Goal: Information Seeking & Learning: Learn about a topic

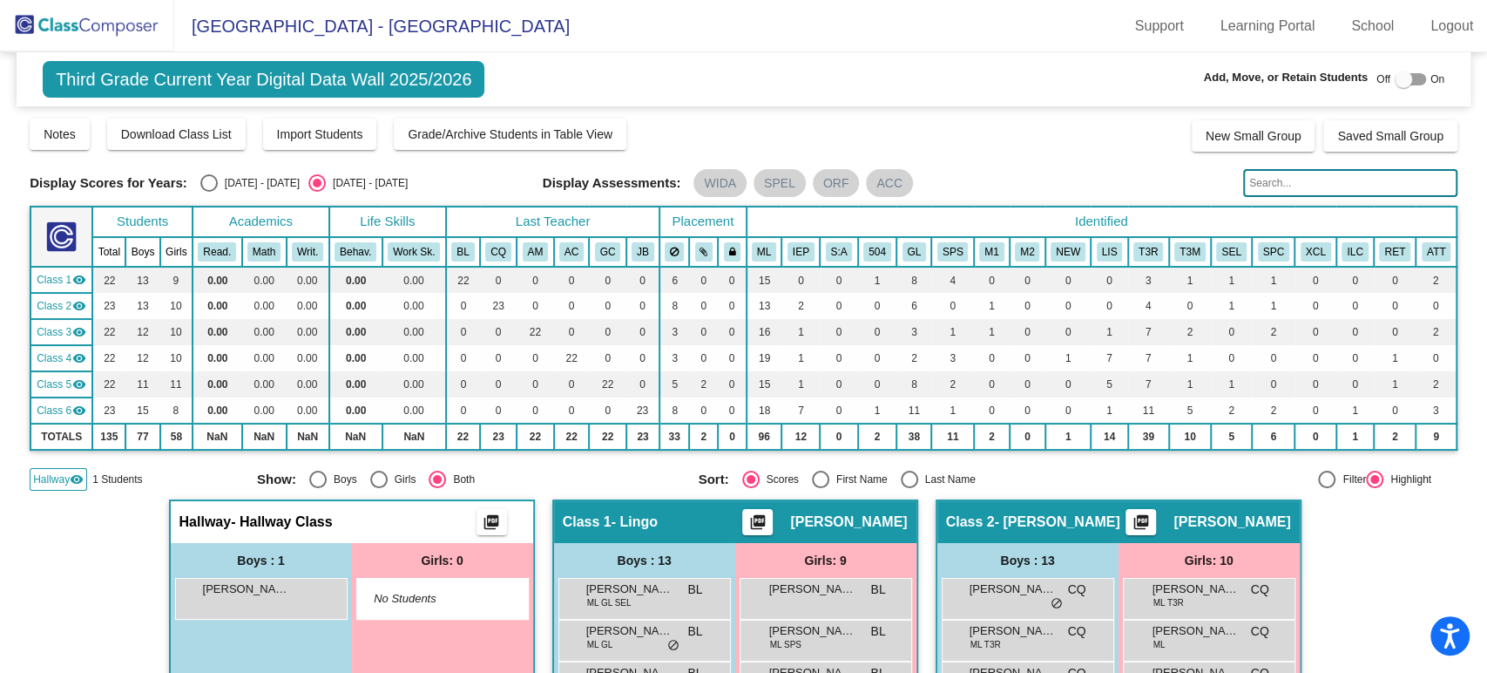
click at [286, 618] on div "[PERSON_NAME] lock do_not_disturb_alt" at bounding box center [261, 599] width 173 height 42
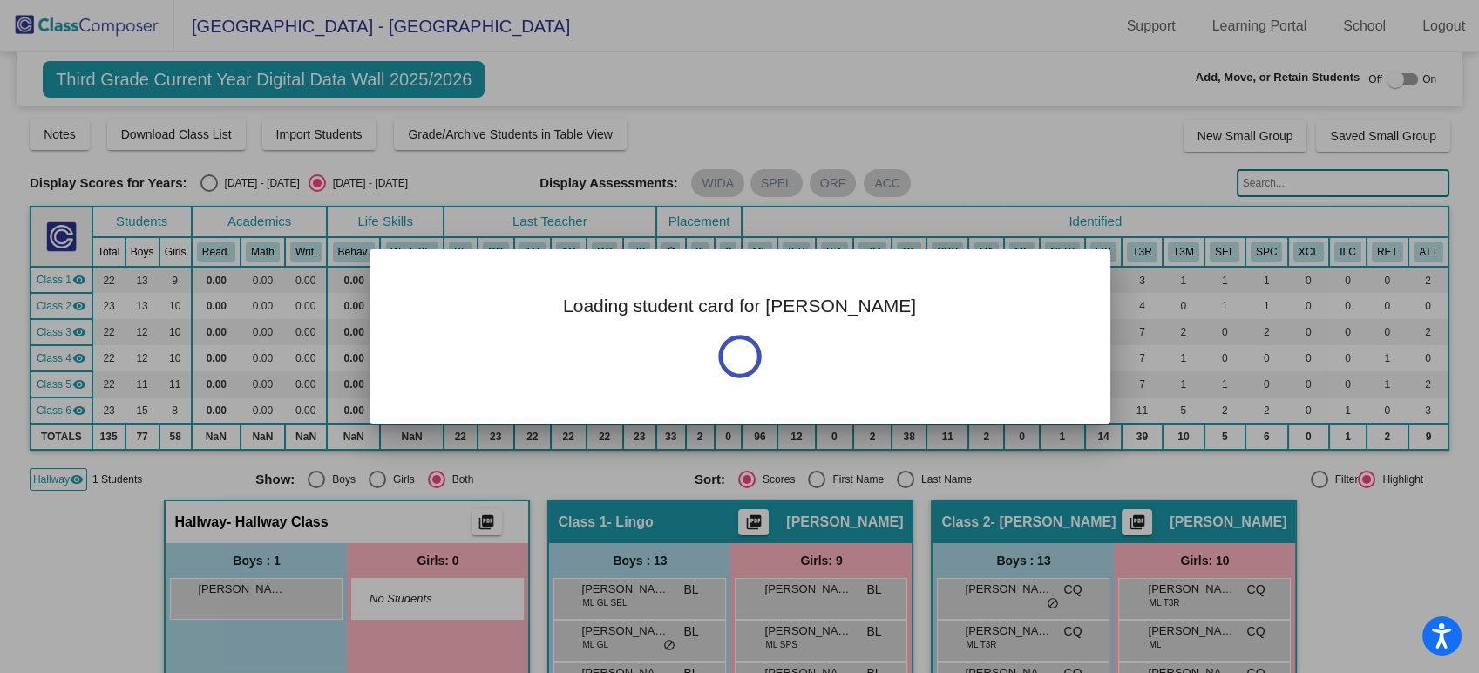
click at [286, 612] on div at bounding box center [739, 336] width 1479 height 673
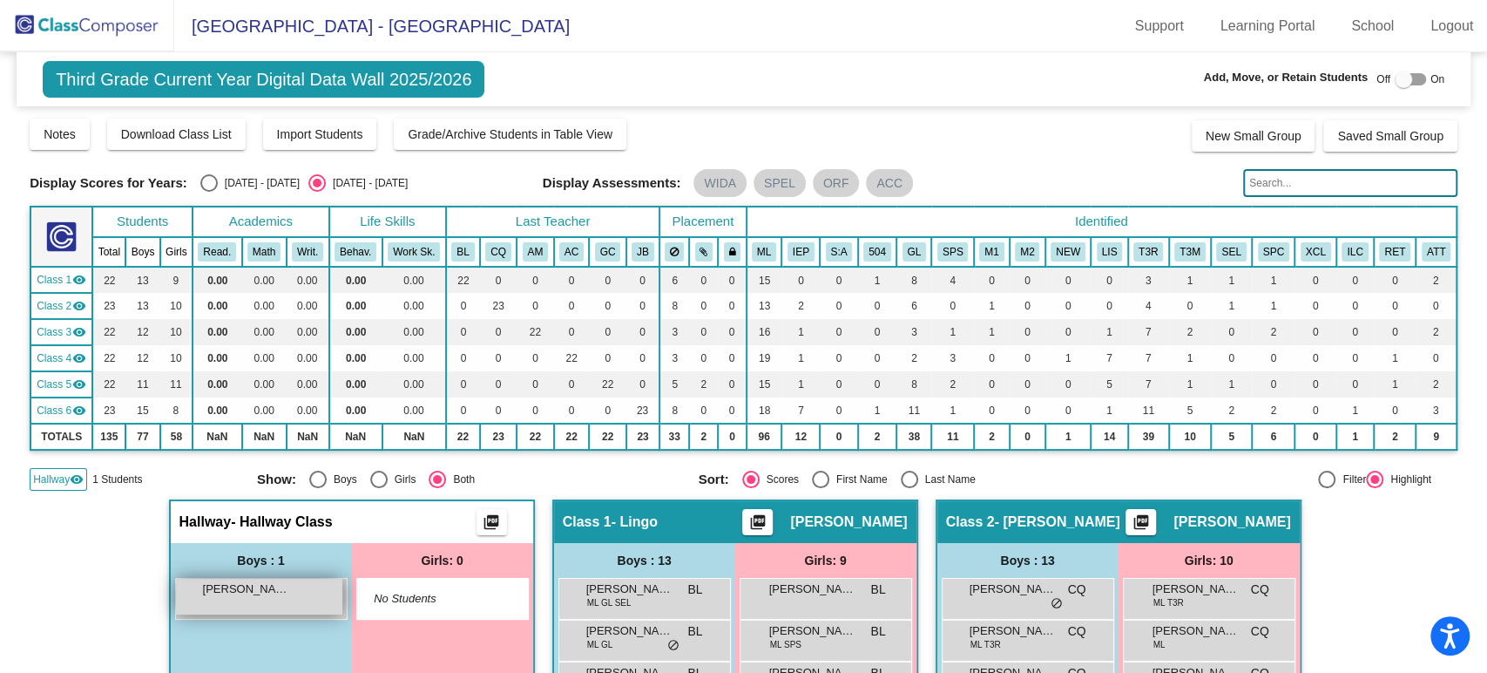
click at [272, 595] on span "[PERSON_NAME]" at bounding box center [246, 588] width 87 height 17
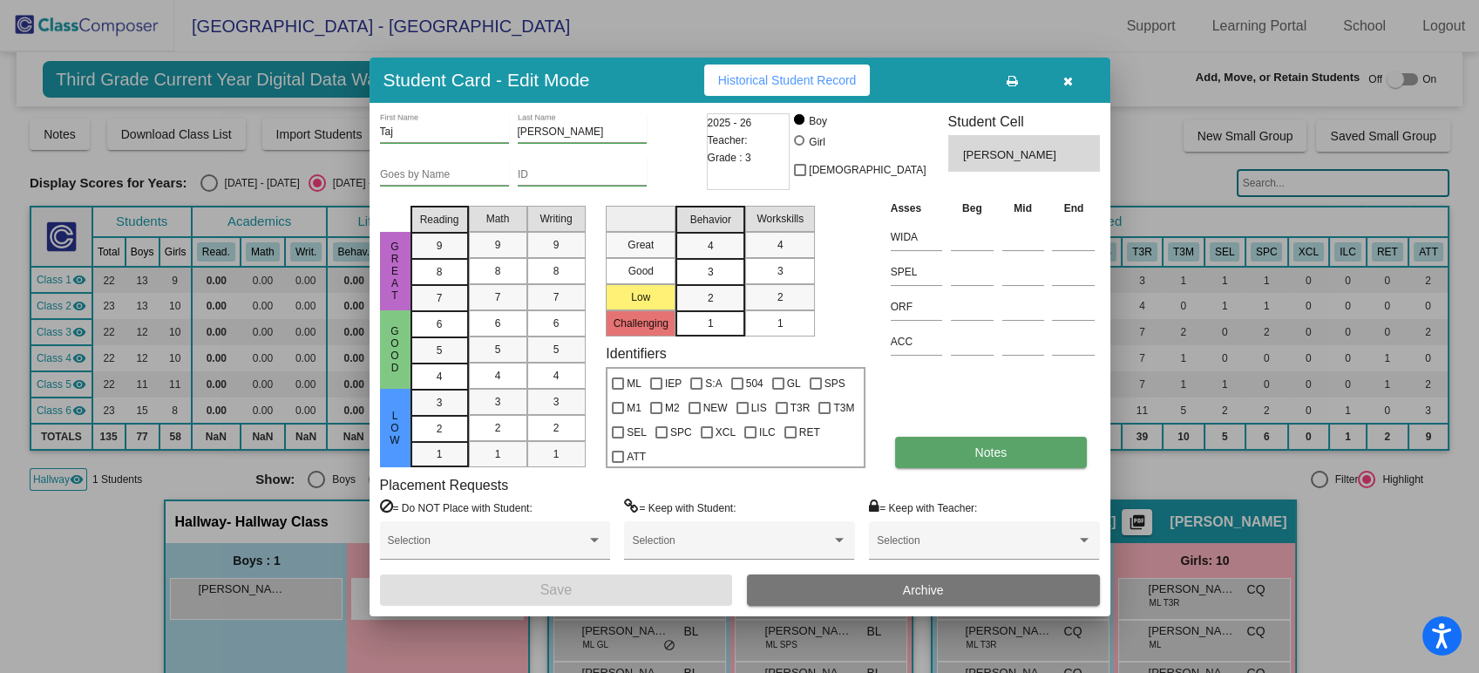
click at [927, 461] on button "Notes" at bounding box center [991, 452] width 192 height 31
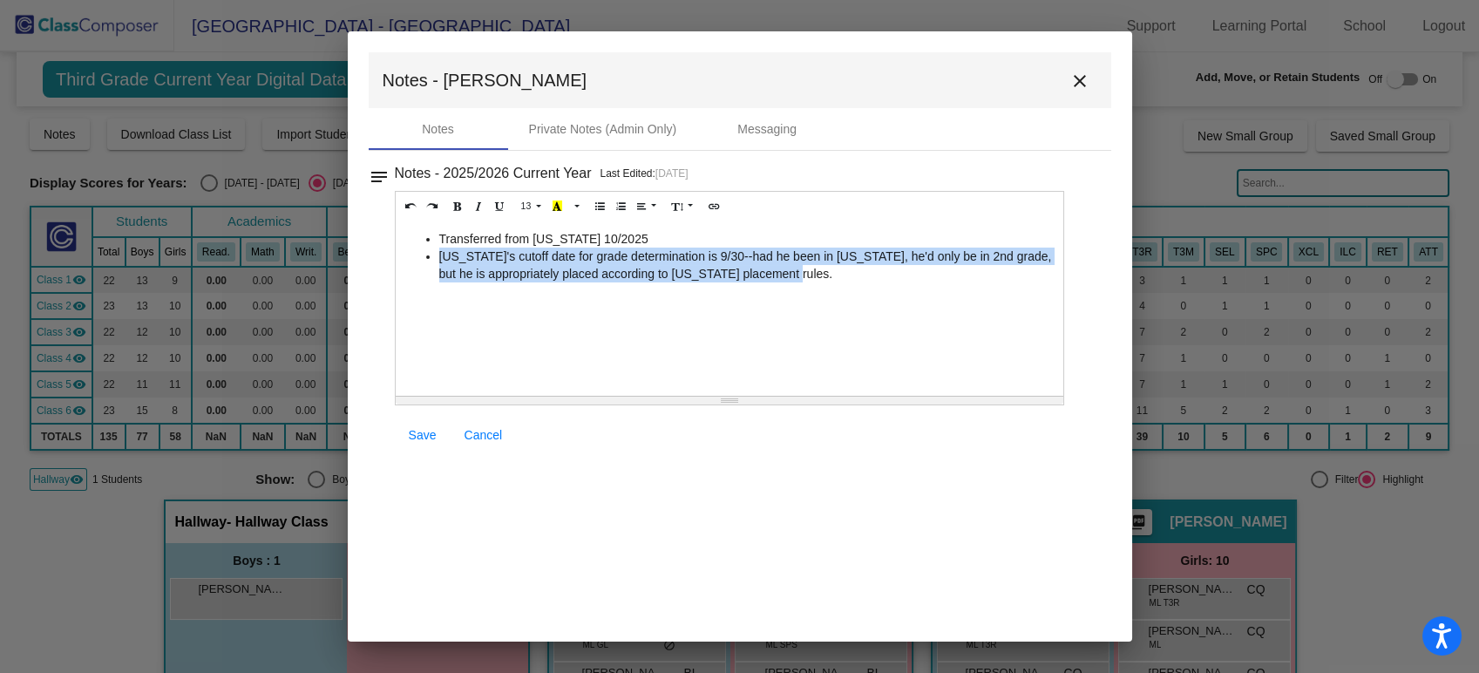
drag, startPoint x: 778, startPoint y: 277, endPoint x: 441, endPoint y: 251, distance: 338.2
click at [441, 251] on li "[US_STATE]'s cutoff date for grade determination is 9/30--had he been in [US_ST…" at bounding box center [747, 264] width 616 height 35
copy li "[US_STATE]'s cutoff date for grade determination is 9/30--had he been in [US_ST…"
click at [1074, 86] on mat-icon "close" at bounding box center [1079, 81] width 21 height 21
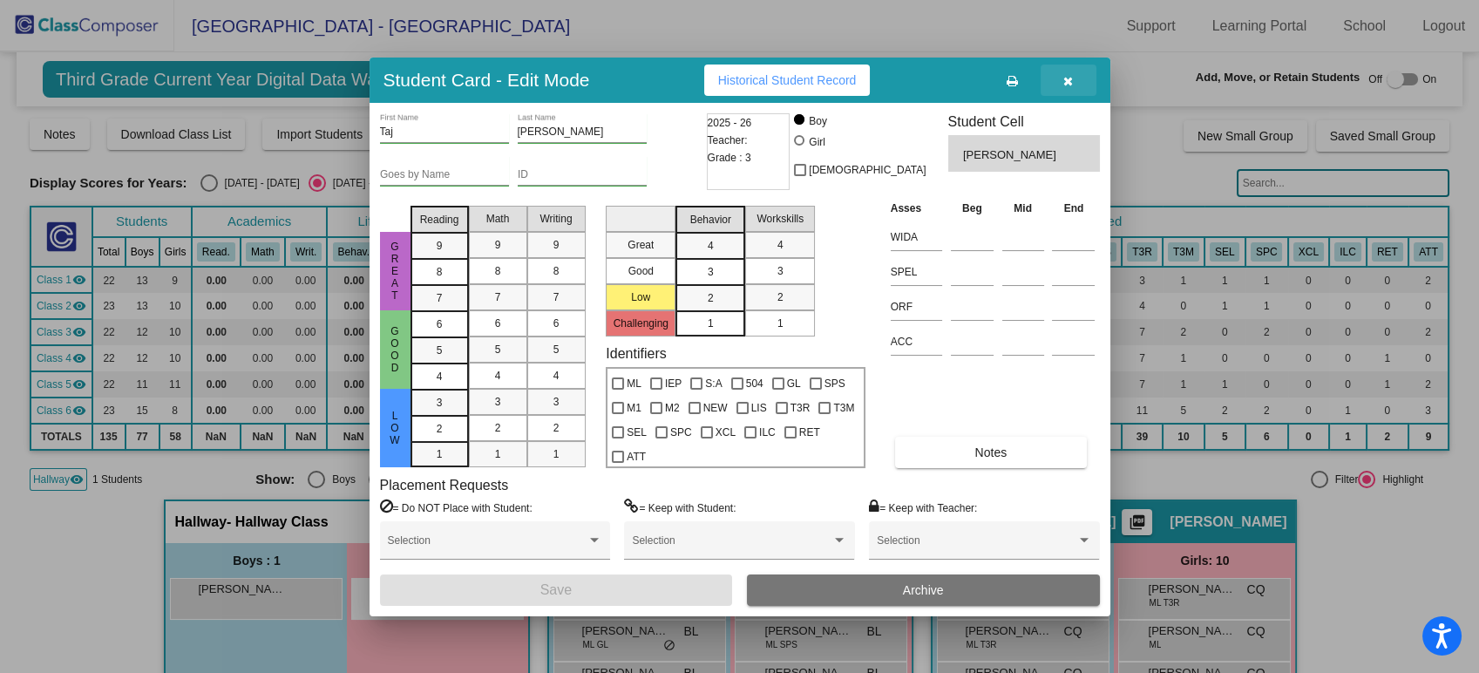
click at [1067, 80] on icon "button" at bounding box center [1068, 81] width 10 height 12
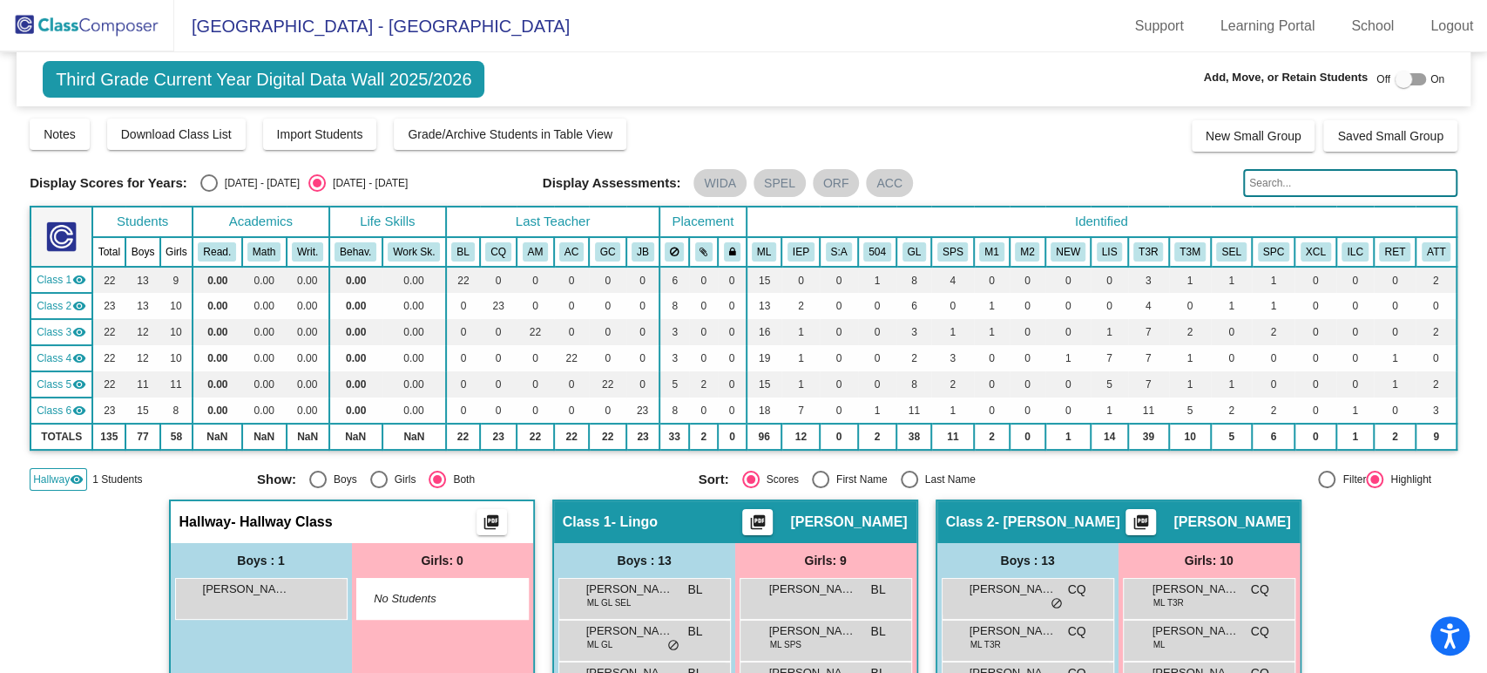
click at [127, 18] on img at bounding box center [87, 25] width 174 height 51
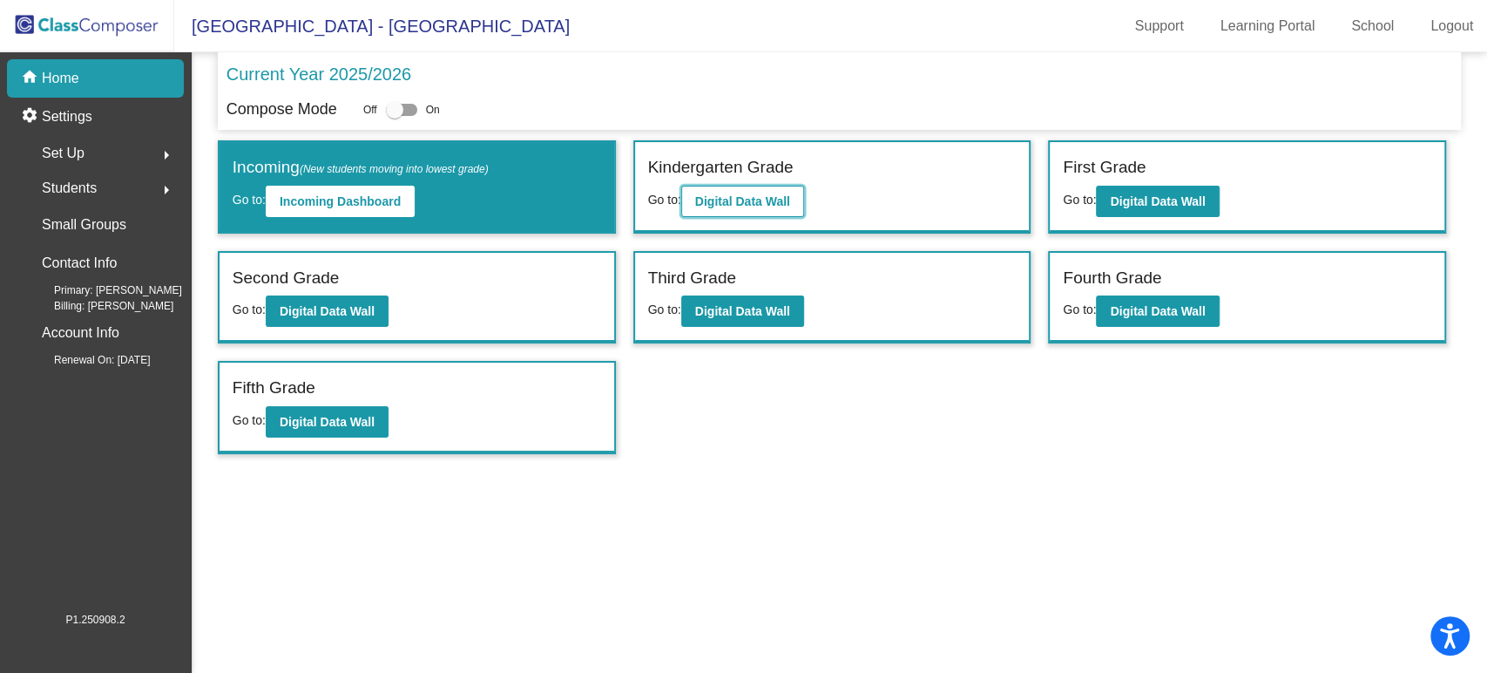
click at [719, 204] on b "Digital Data Wall" at bounding box center [742, 201] width 95 height 14
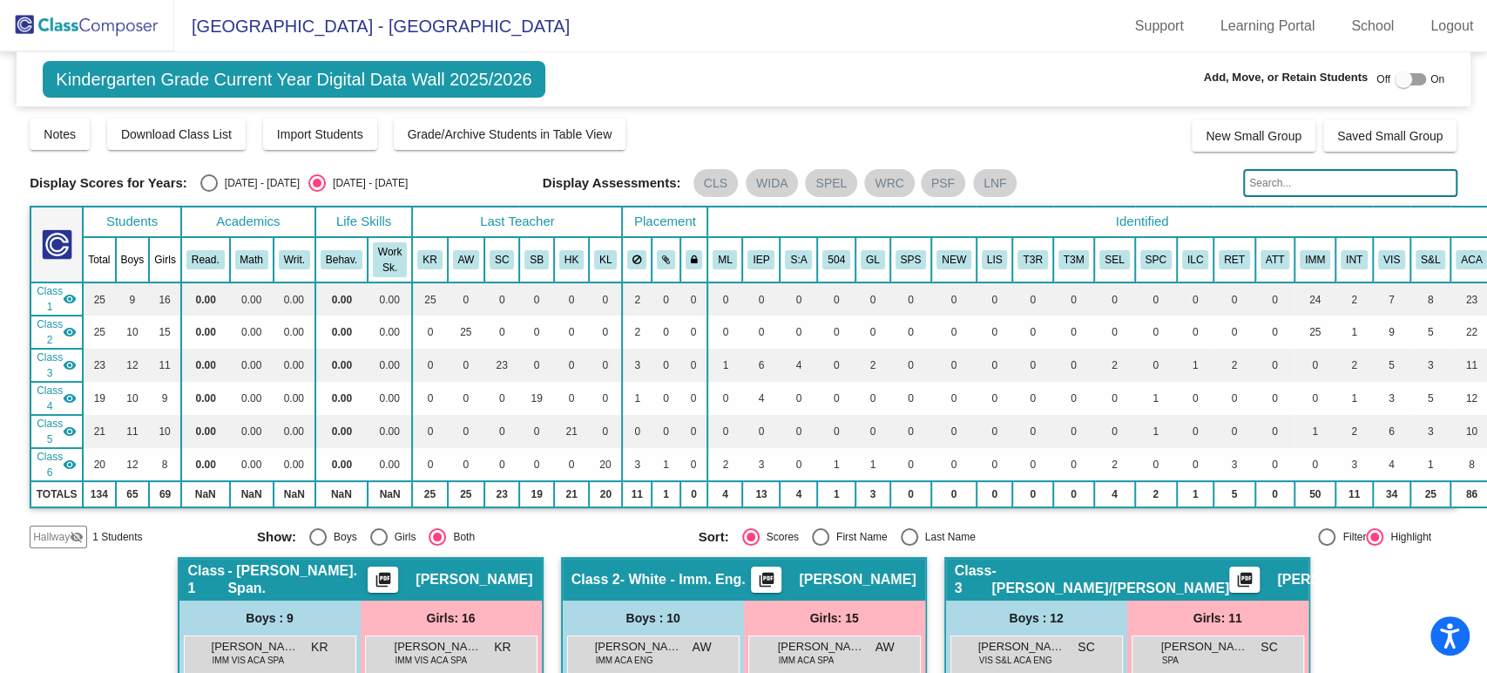
click at [64, 540] on span "Hallway" at bounding box center [51, 537] width 37 height 16
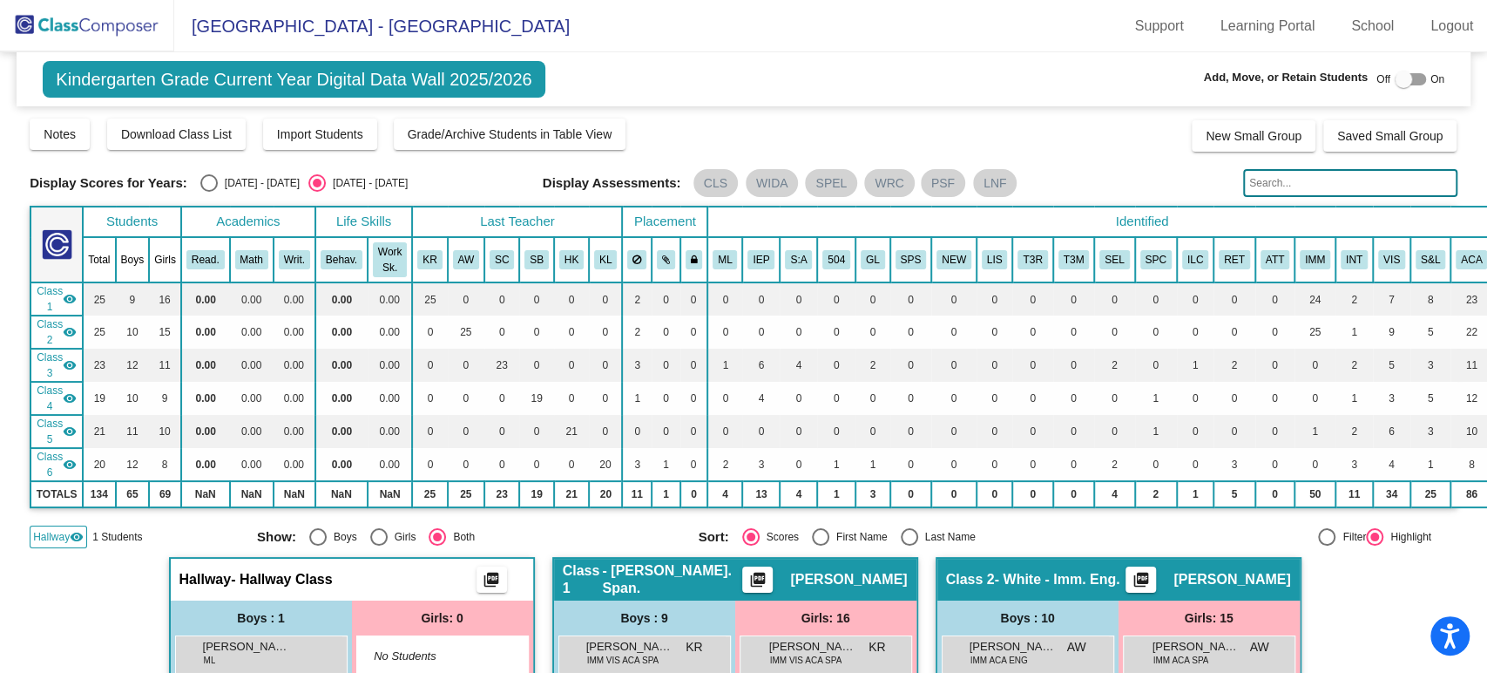
scroll to position [193, 0]
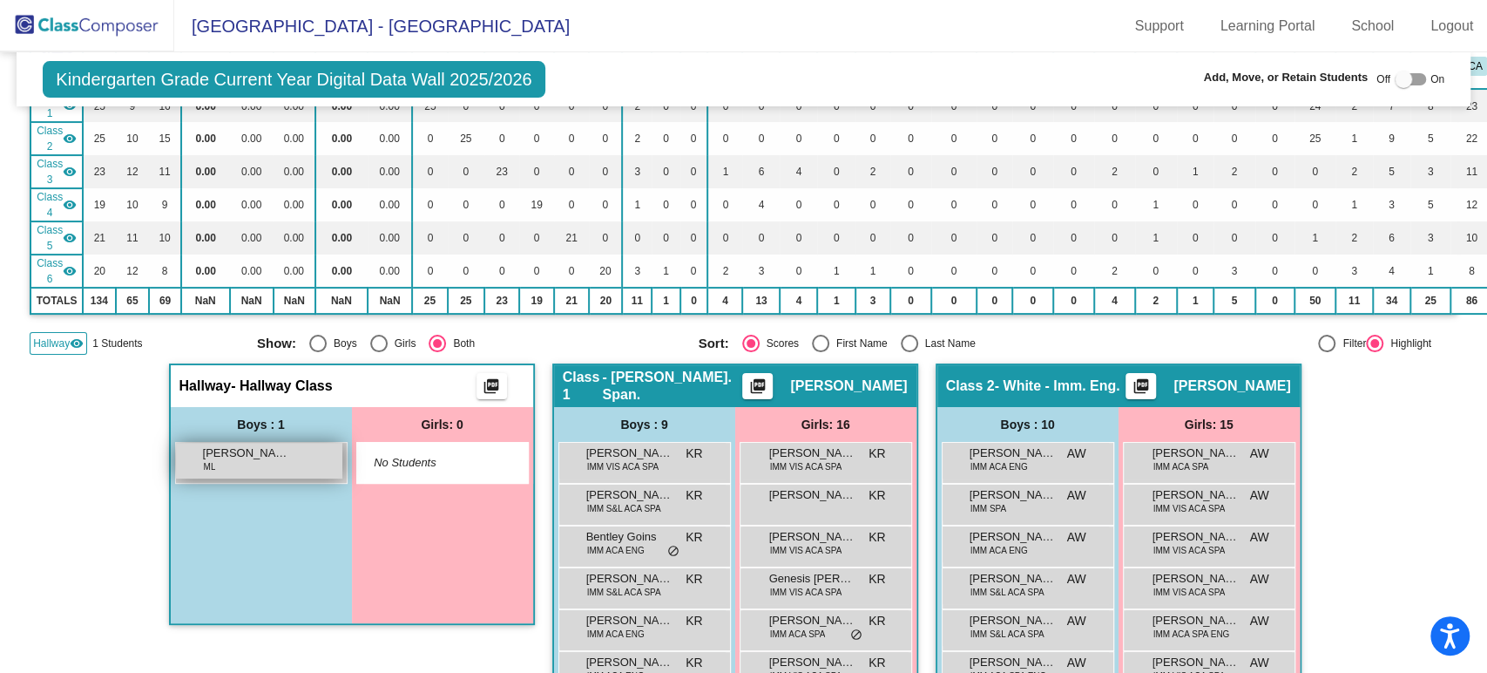
click at [290, 456] on div "[PERSON_NAME] [PERSON_NAME] lock do_not_disturb_alt" at bounding box center [259, 461] width 166 height 36
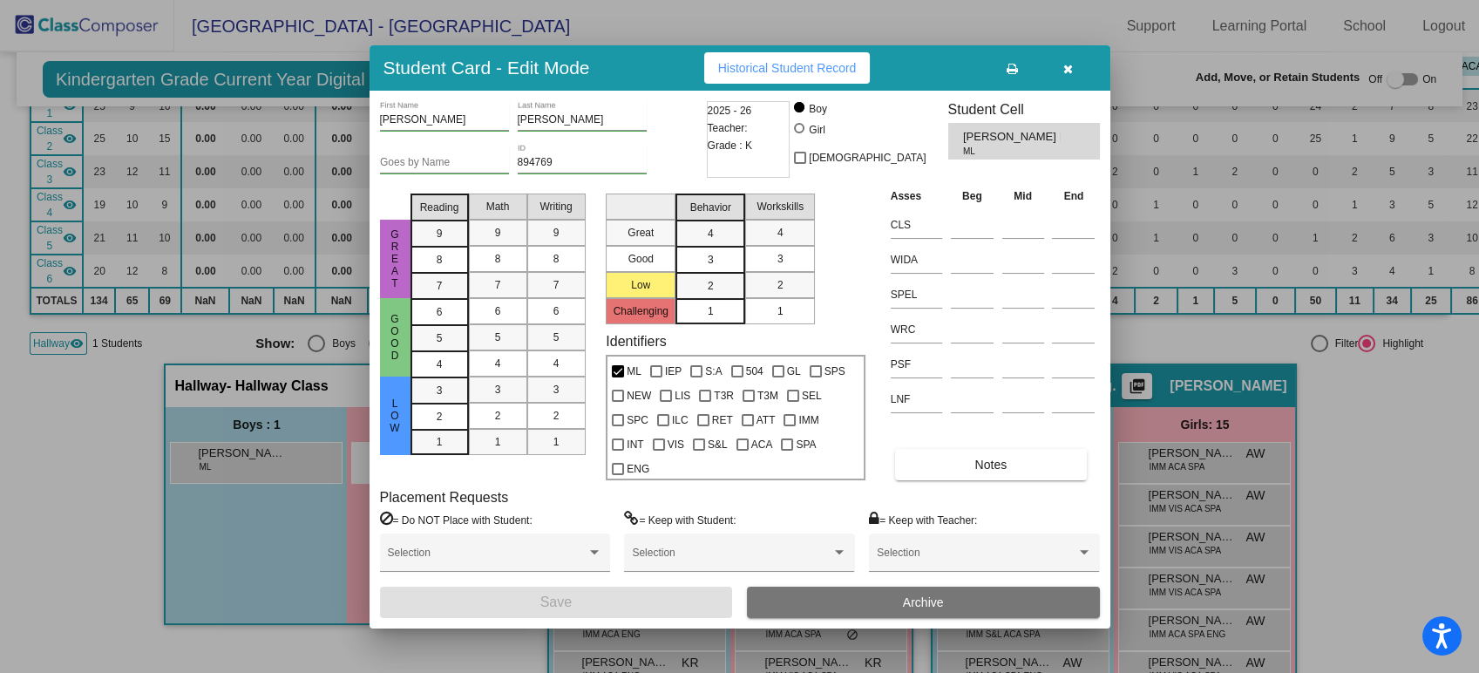
click at [1067, 57] on button "button" at bounding box center [1068, 67] width 56 height 31
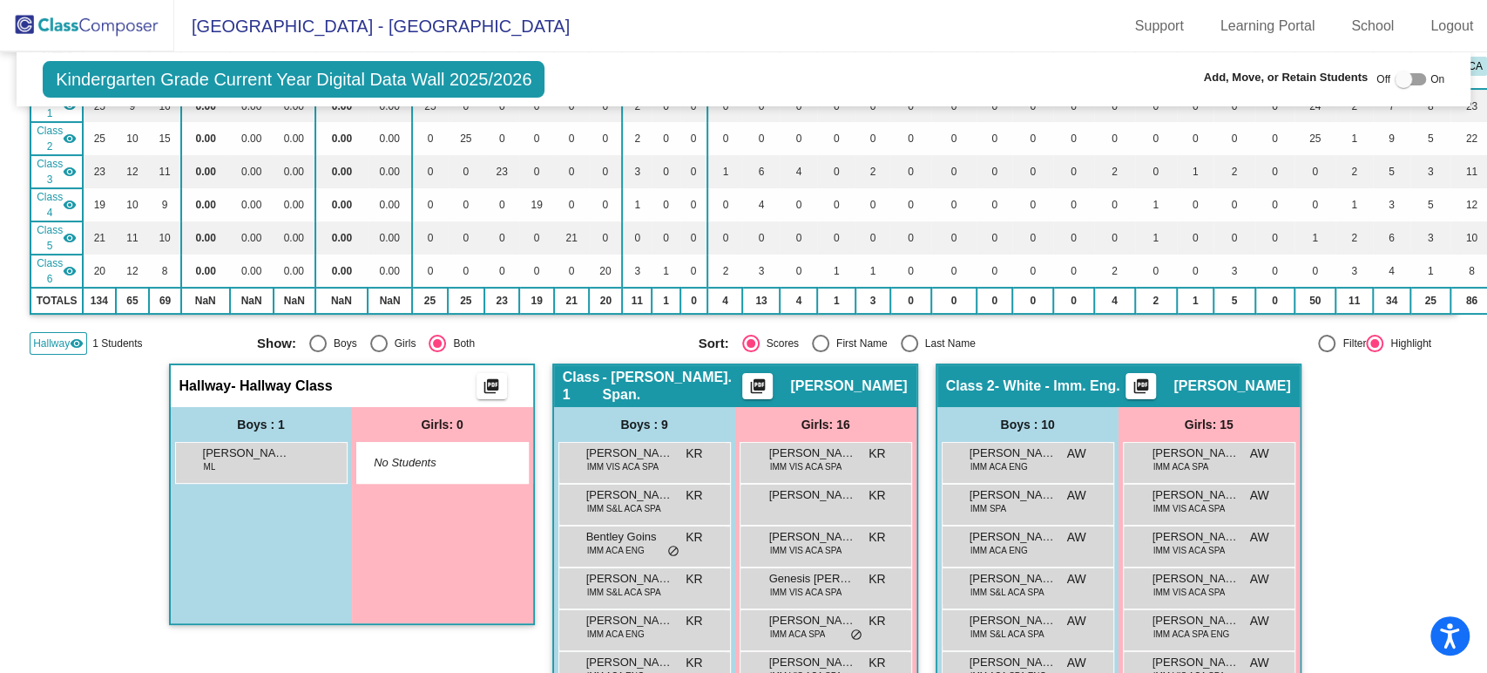
click at [1383, 79] on div "Off On" at bounding box center [1411, 79] width 68 height 21
click at [1395, 76] on div at bounding box center [1403, 79] width 17 height 17
checkbox input "true"
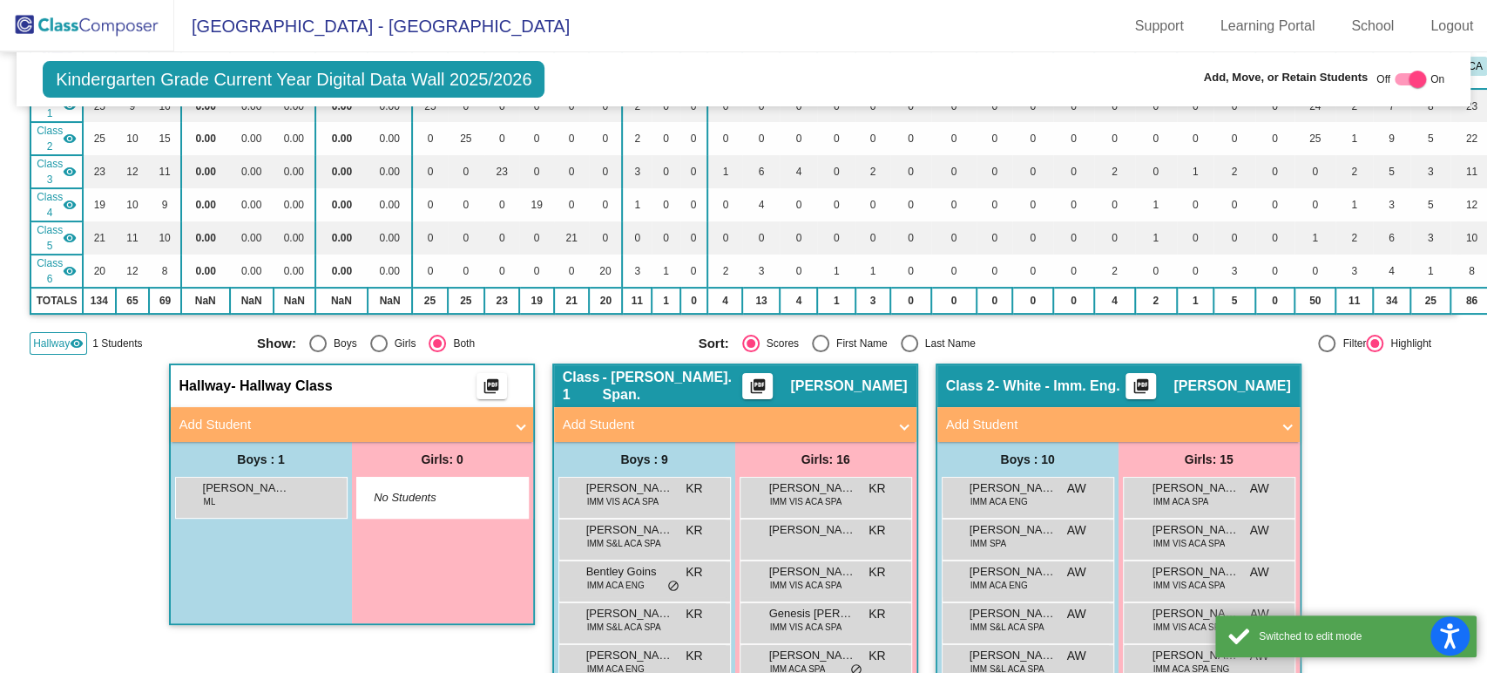
click at [84, 27] on img at bounding box center [87, 25] width 174 height 51
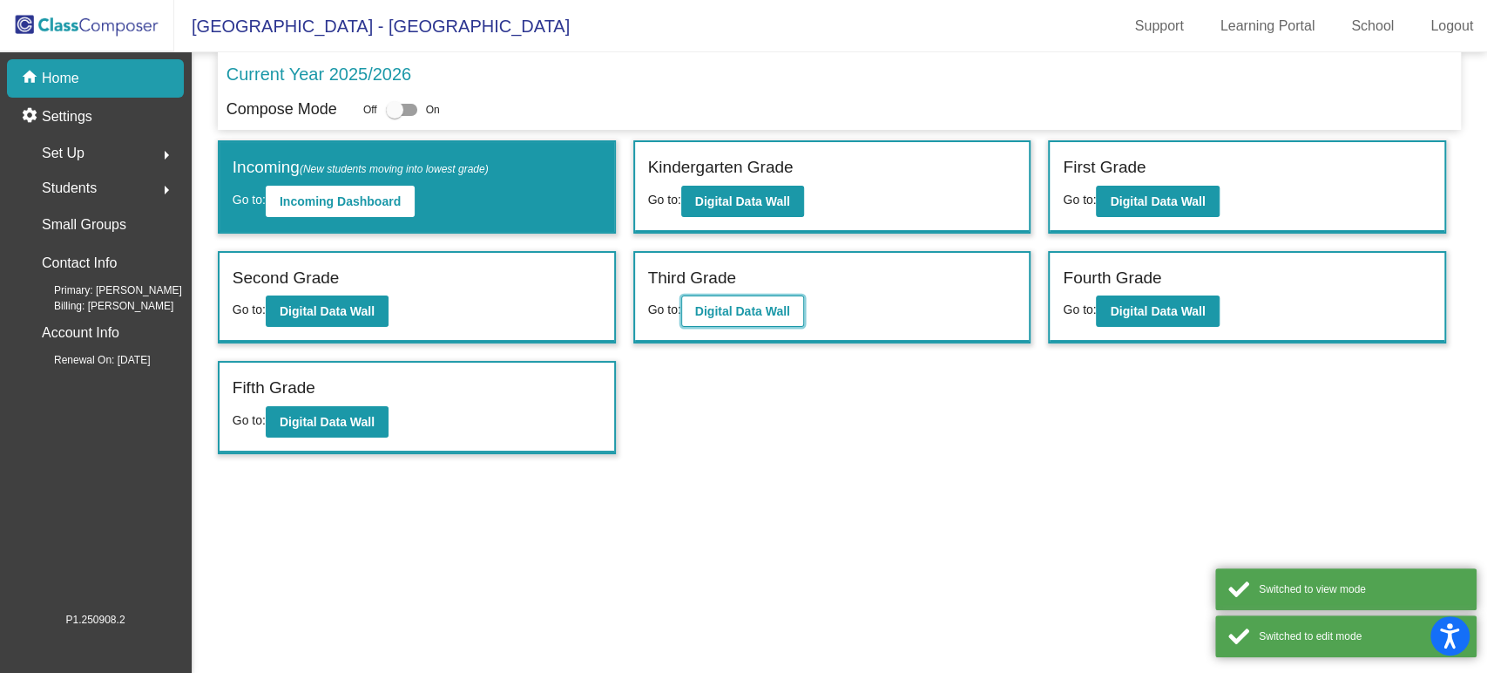
click at [709, 295] on button "Digital Data Wall" at bounding box center [742, 310] width 123 height 31
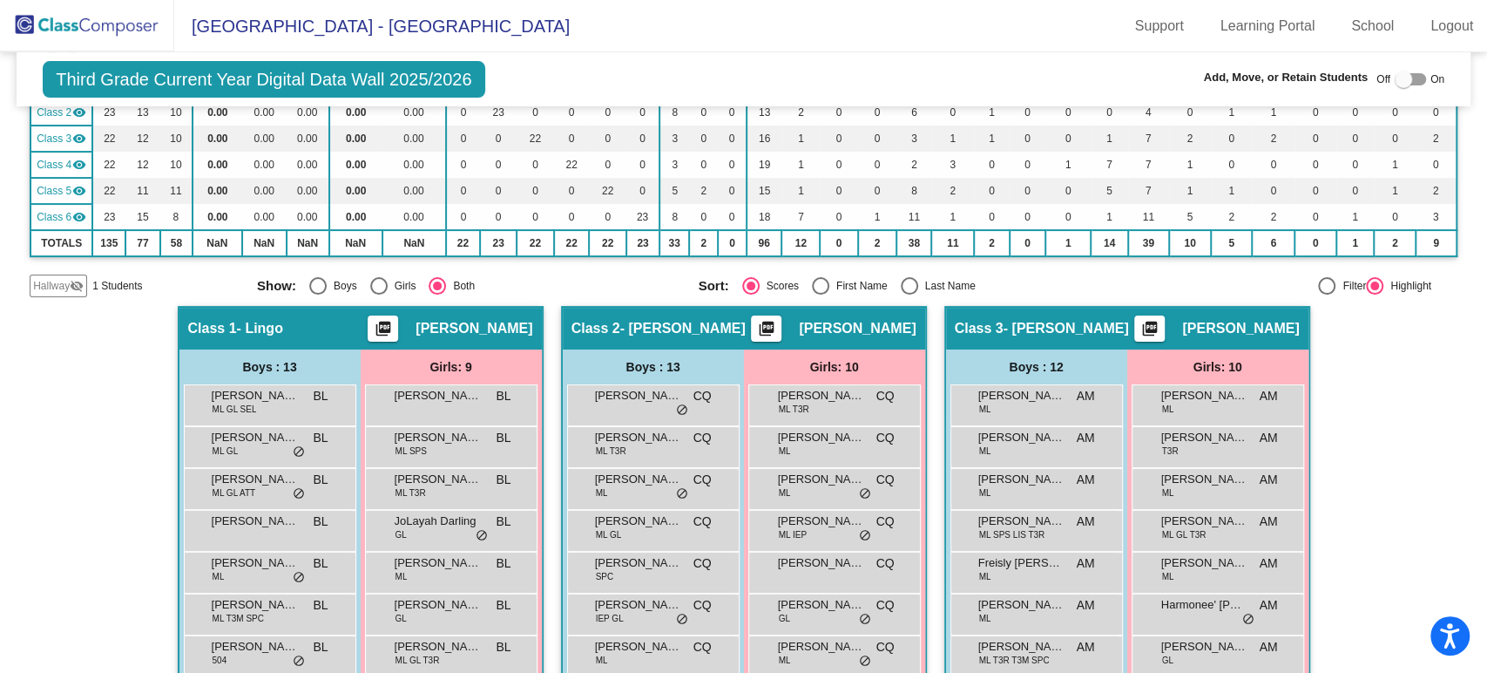
scroll to position [290, 0]
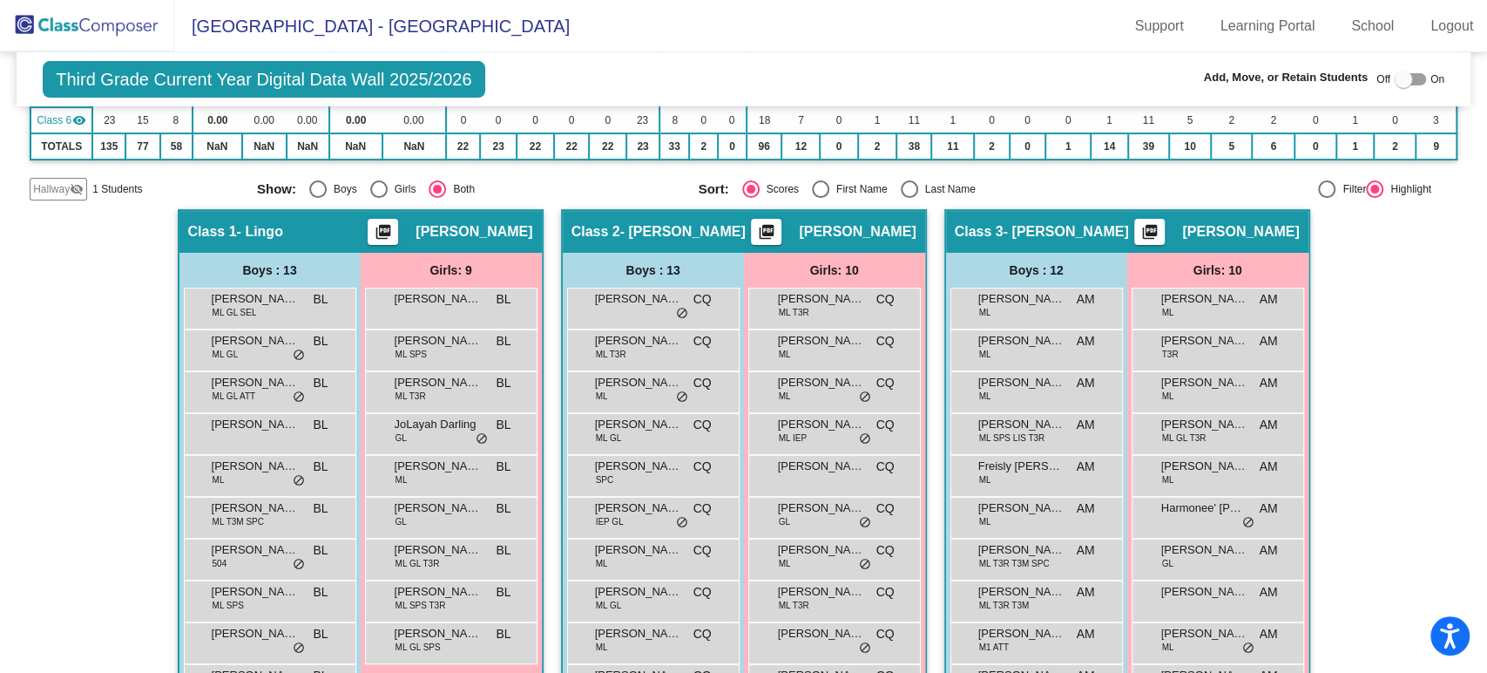
click at [74, 187] on mat-icon "visibility_off" at bounding box center [77, 189] width 14 height 14
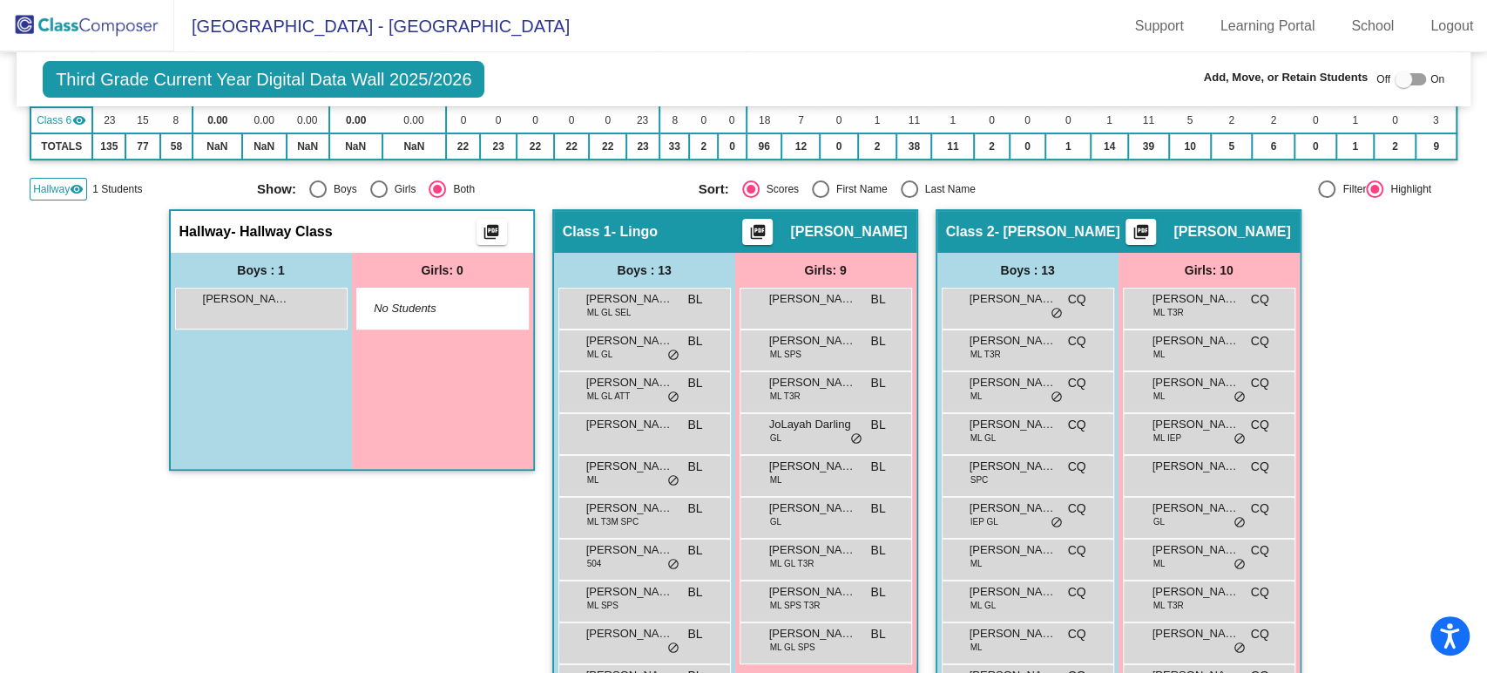
click at [1395, 72] on div at bounding box center [1403, 79] width 17 height 17
checkbox input "true"
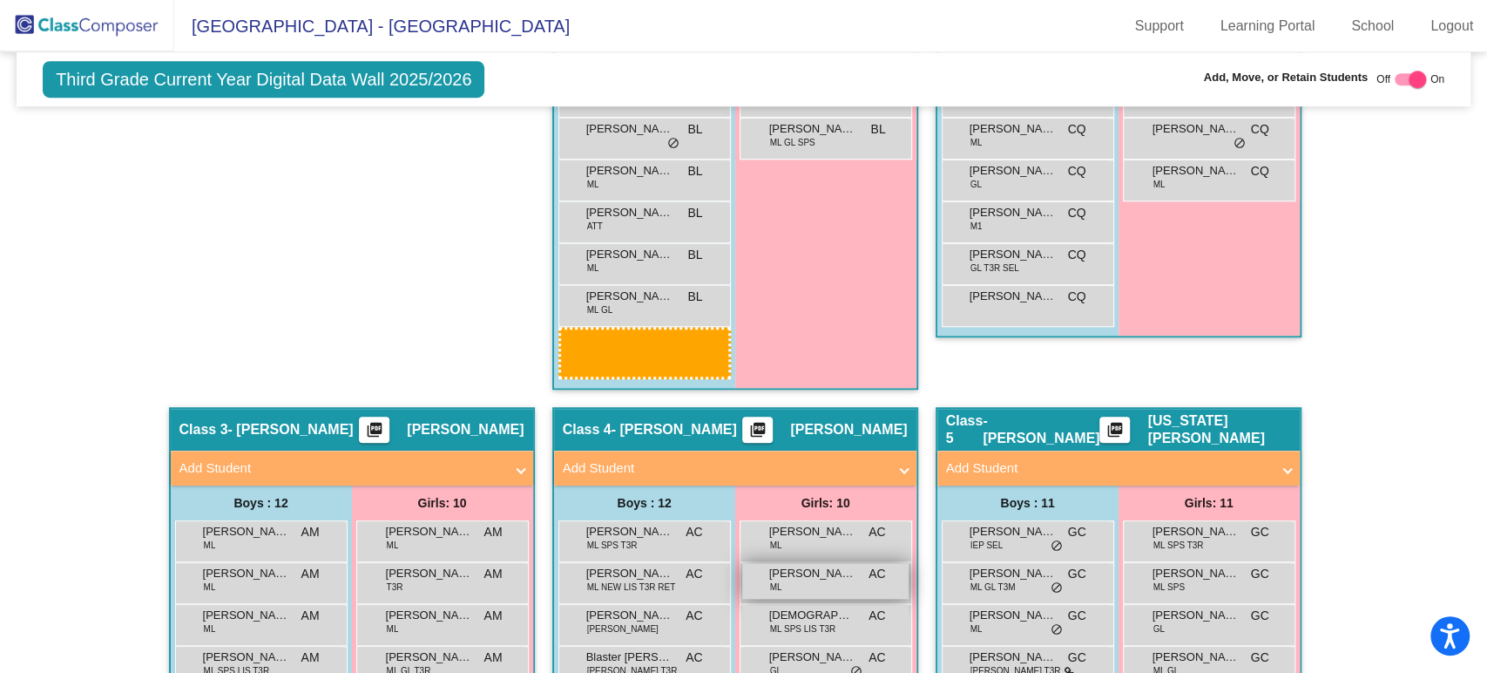
scroll to position [844, 0]
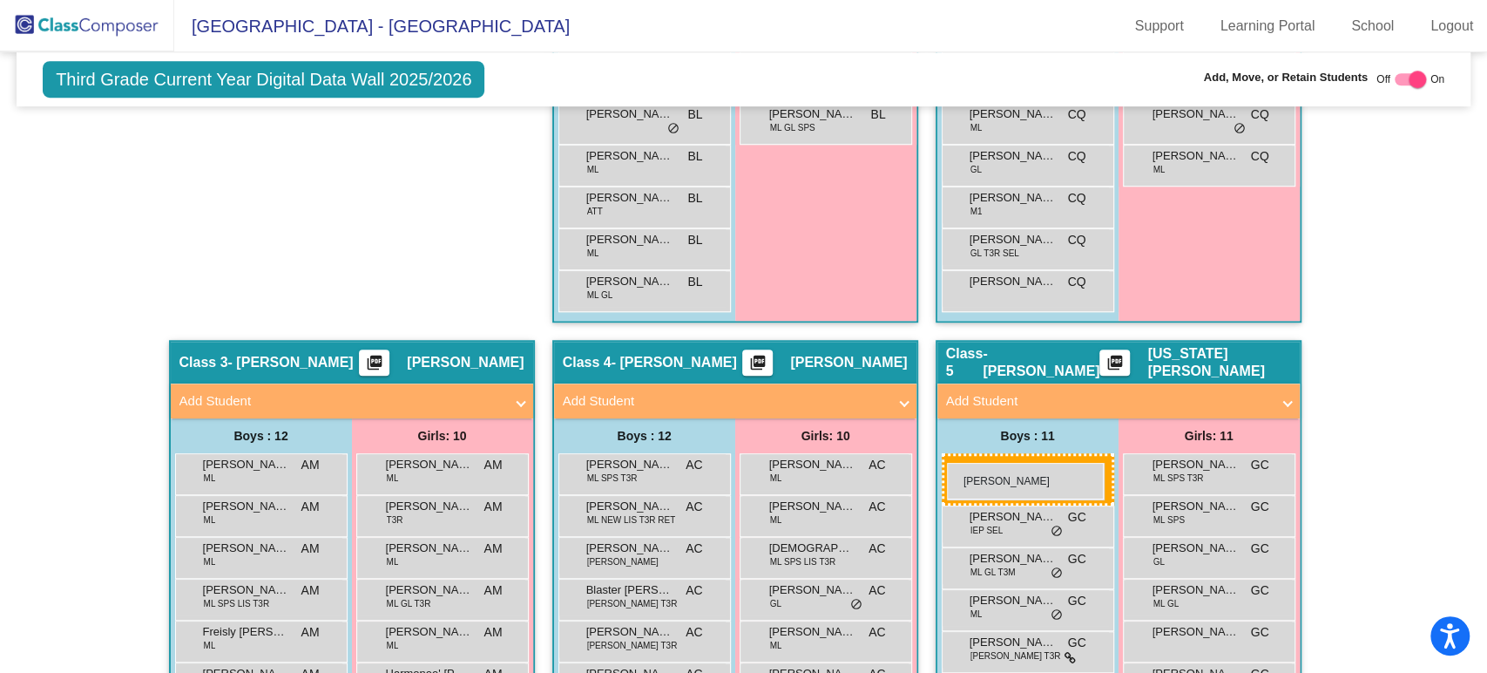
drag, startPoint x: 229, startPoint y: 322, endPoint x: 947, endPoint y: 463, distance: 731.6
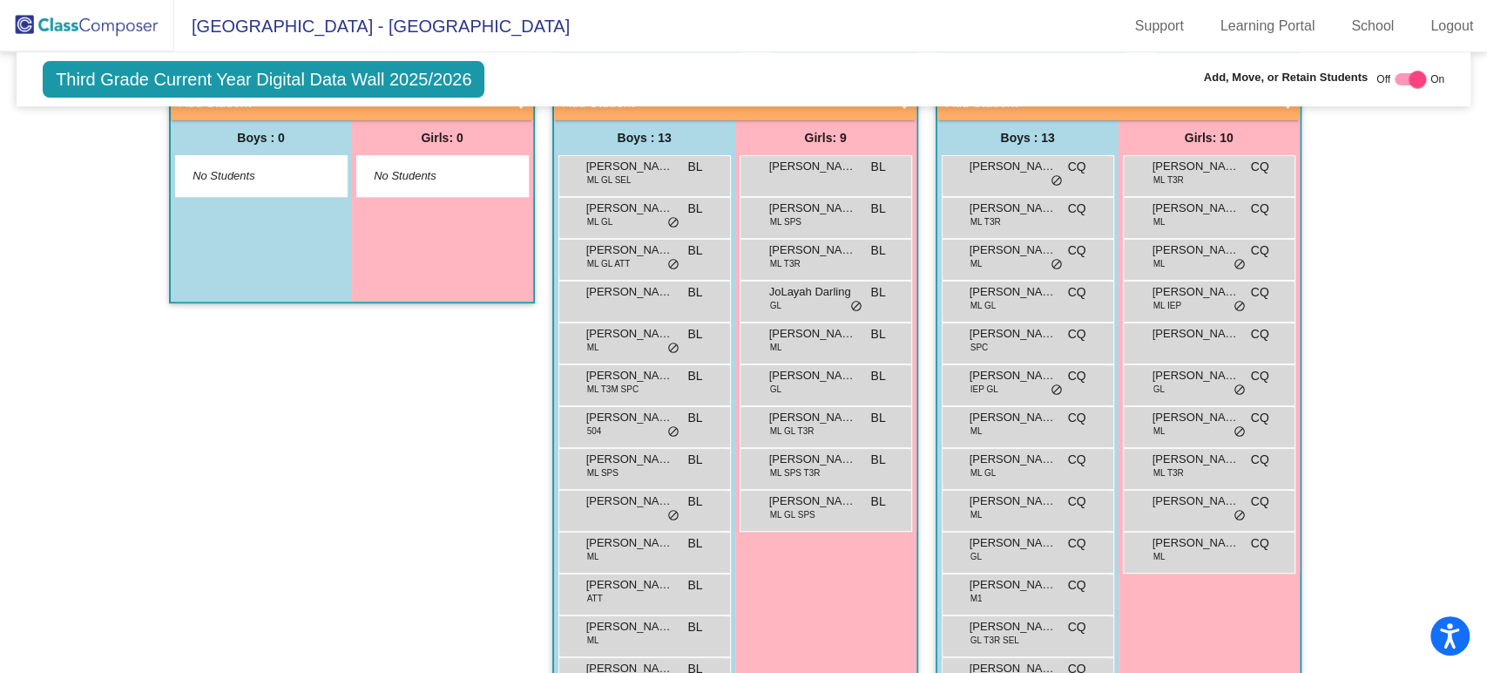
scroll to position [70, 0]
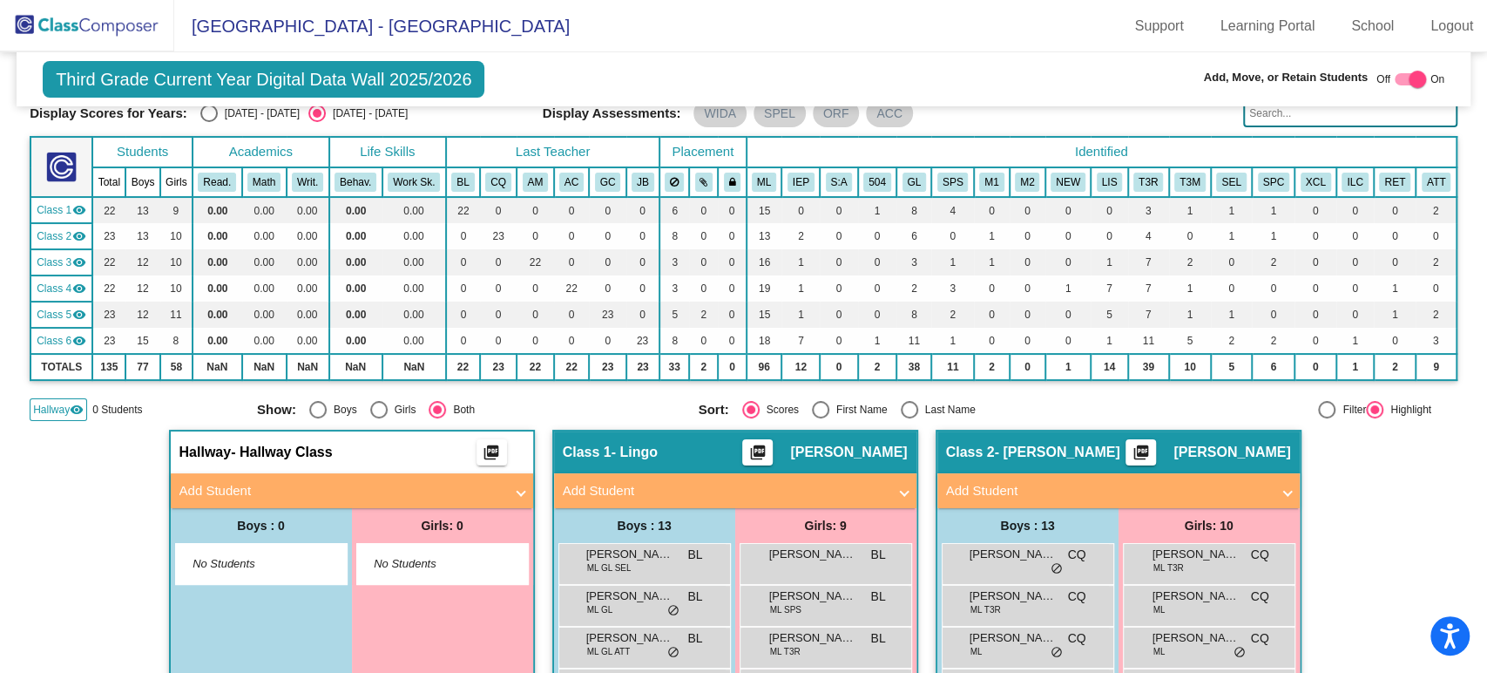
click at [148, 34] on img at bounding box center [87, 25] width 174 height 51
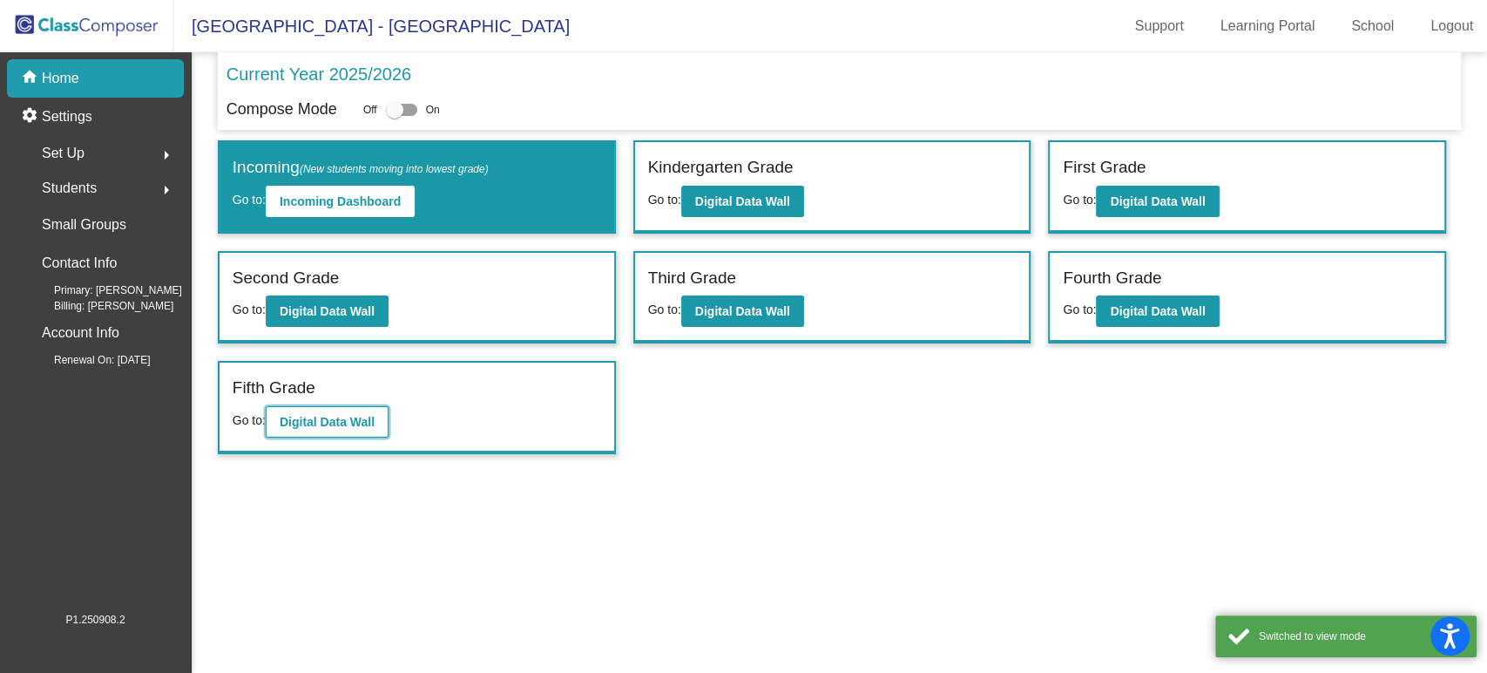
click at [349, 420] on b "Digital Data Wall" at bounding box center [327, 422] width 95 height 14
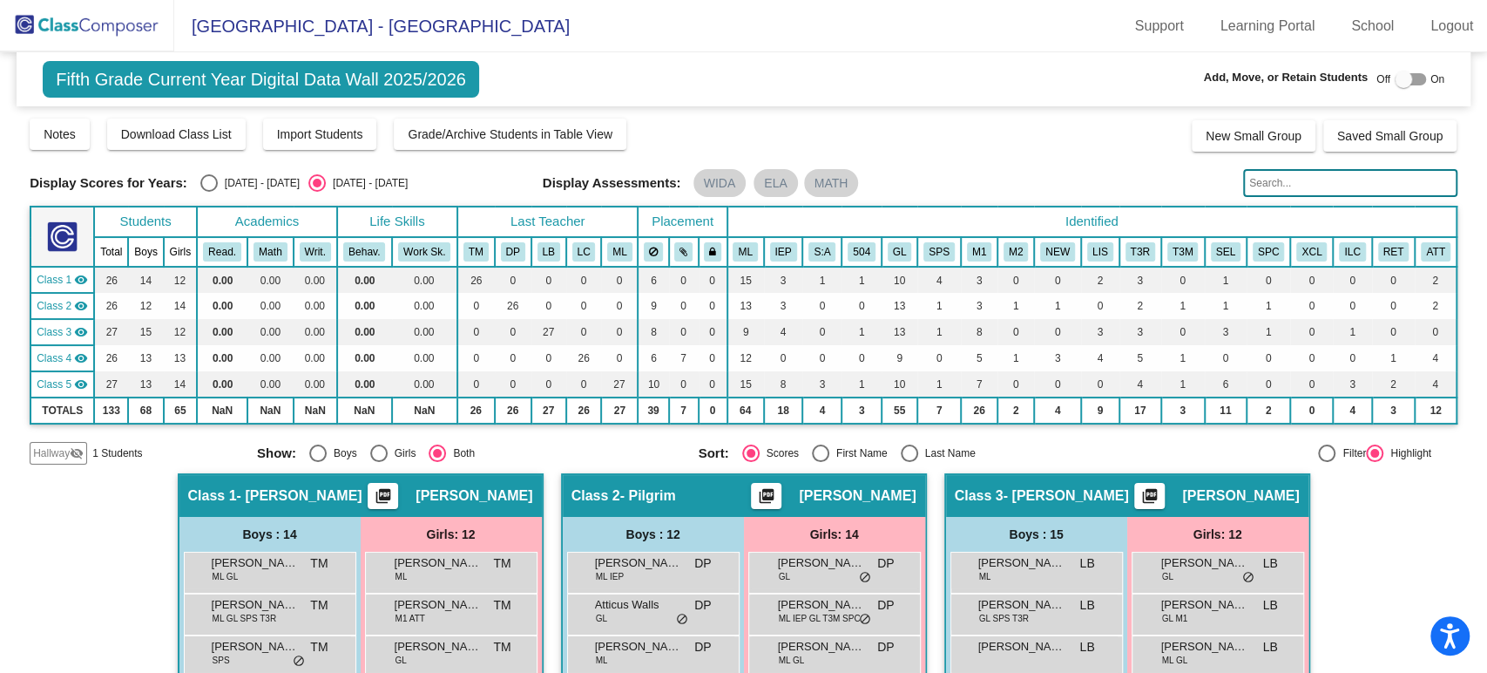
click at [74, 444] on div "Hallway visibility_off" at bounding box center [59, 453] width 58 height 23
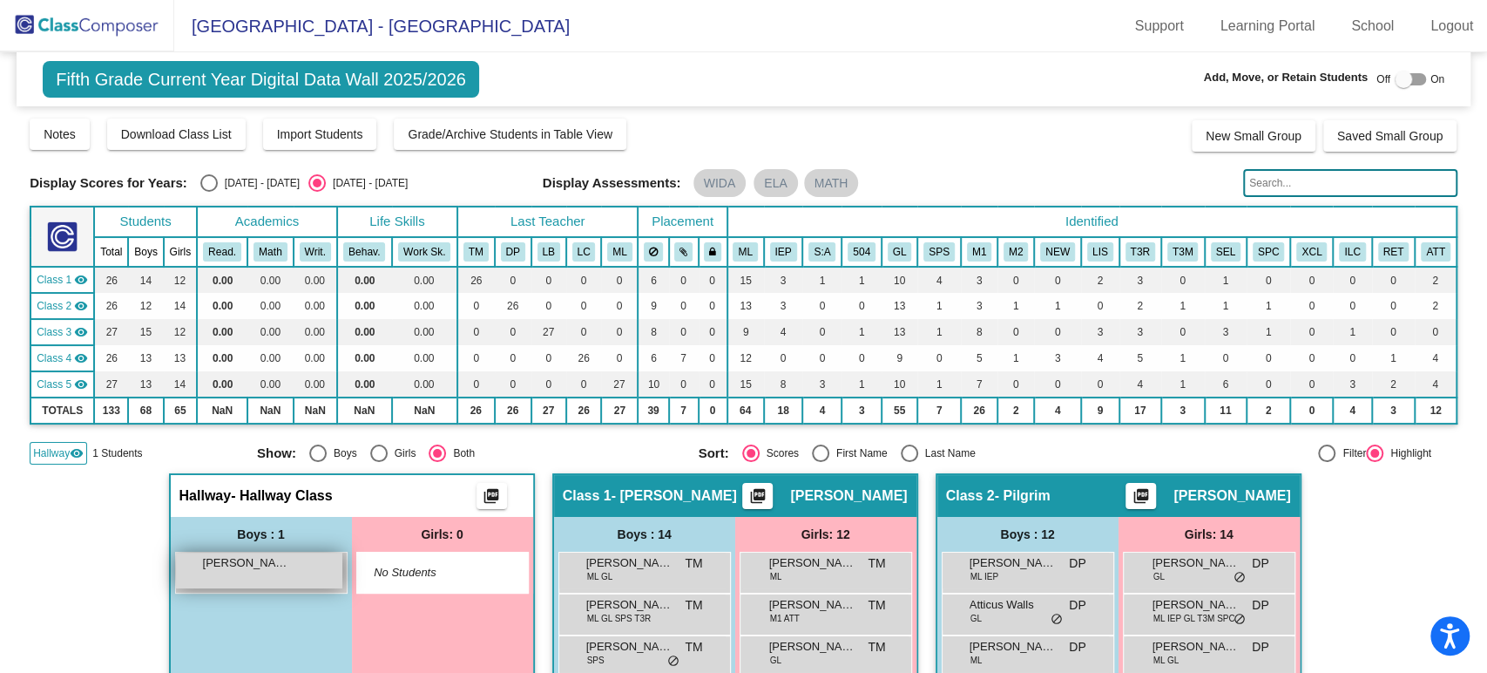
click at [324, 563] on div "[PERSON_NAME] [PERSON_NAME] lock do_not_disturb_alt" at bounding box center [259, 570] width 166 height 36
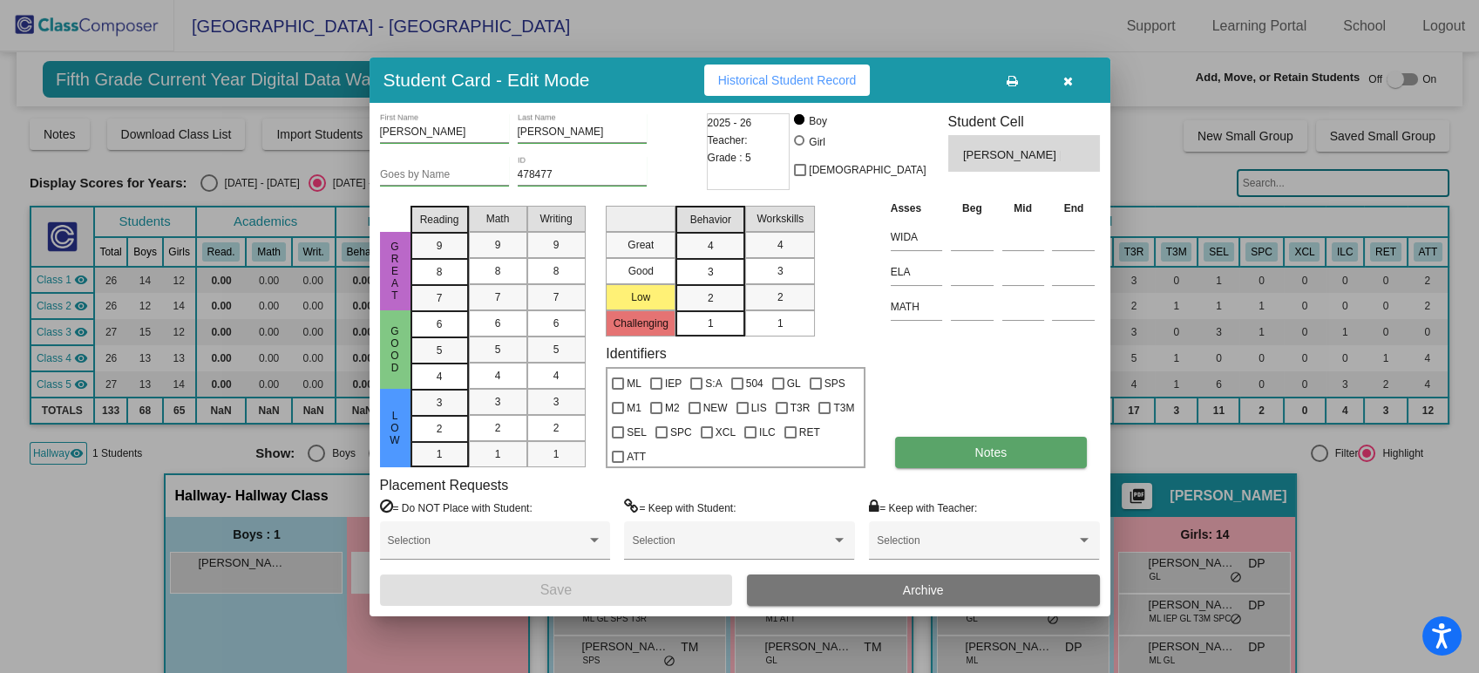
click at [1031, 457] on button "Notes" at bounding box center [991, 452] width 192 height 31
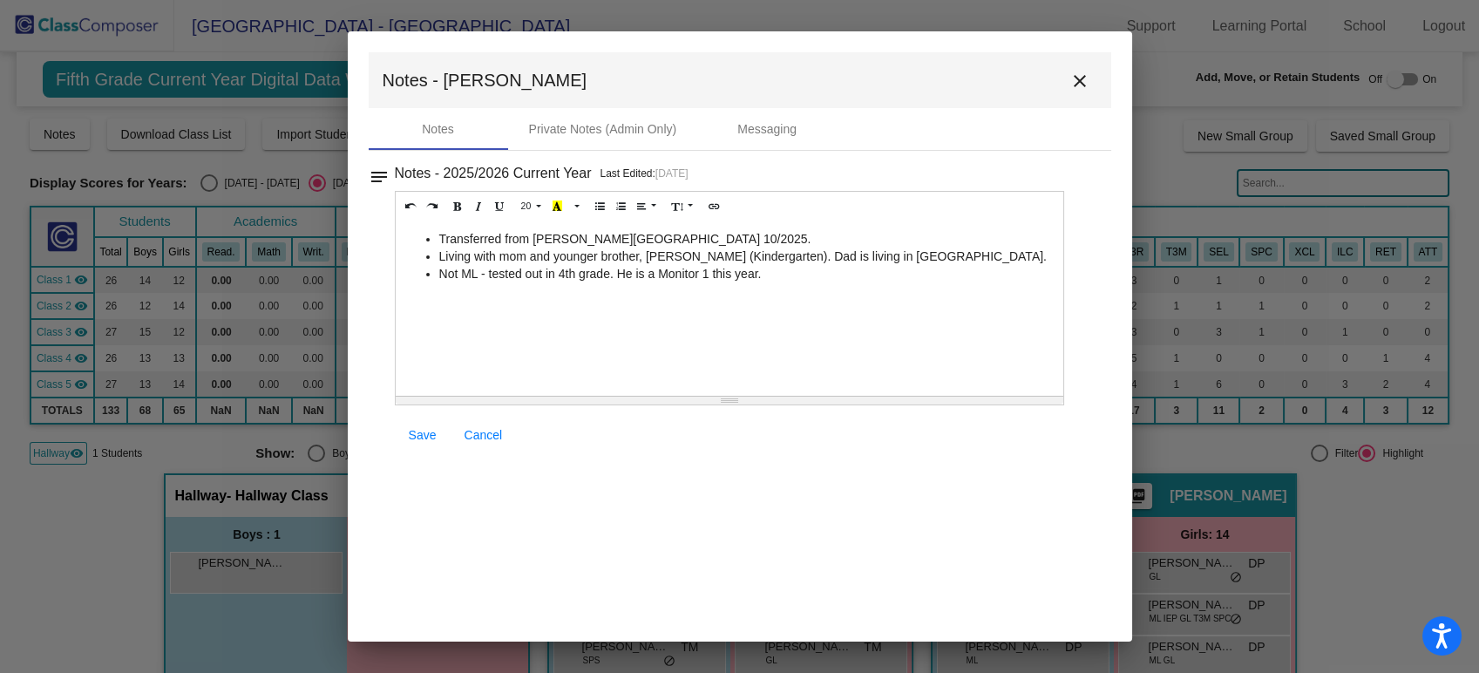
click at [794, 293] on div "Transferred from [PERSON_NAME][GEOGRAPHIC_DATA] 10/2025. Living with mom and yo…" at bounding box center [730, 308] width 668 height 174
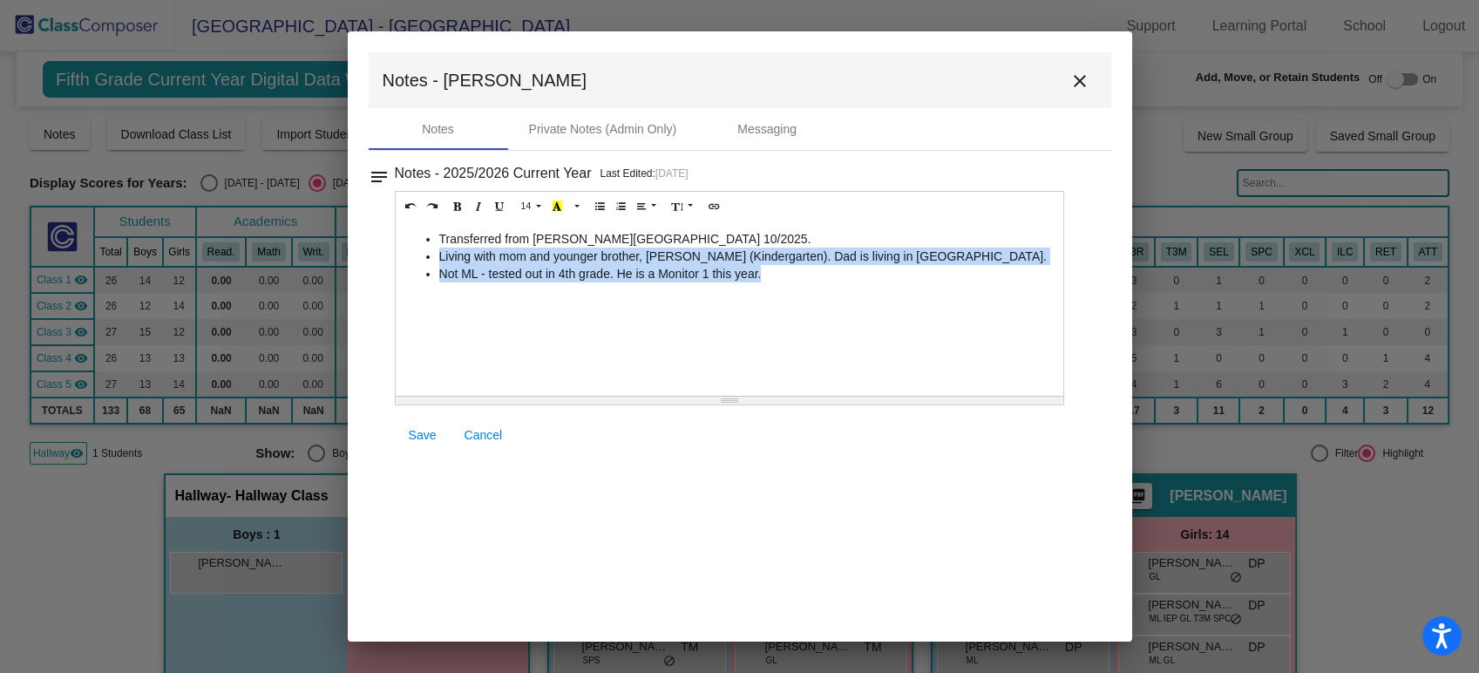
drag, startPoint x: 782, startPoint y: 280, endPoint x: 436, endPoint y: 259, distance: 346.6
click at [436, 259] on ul "Transferred from [PERSON_NAME][GEOGRAPHIC_DATA] 10/2025. Living with mom and yo…" at bounding box center [729, 256] width 651 height 52
copy ul "Living with mom and younger brother, [PERSON_NAME] (Kindergarten). Dad is livin…"
click at [1074, 77] on mat-icon "close" at bounding box center [1079, 81] width 21 height 21
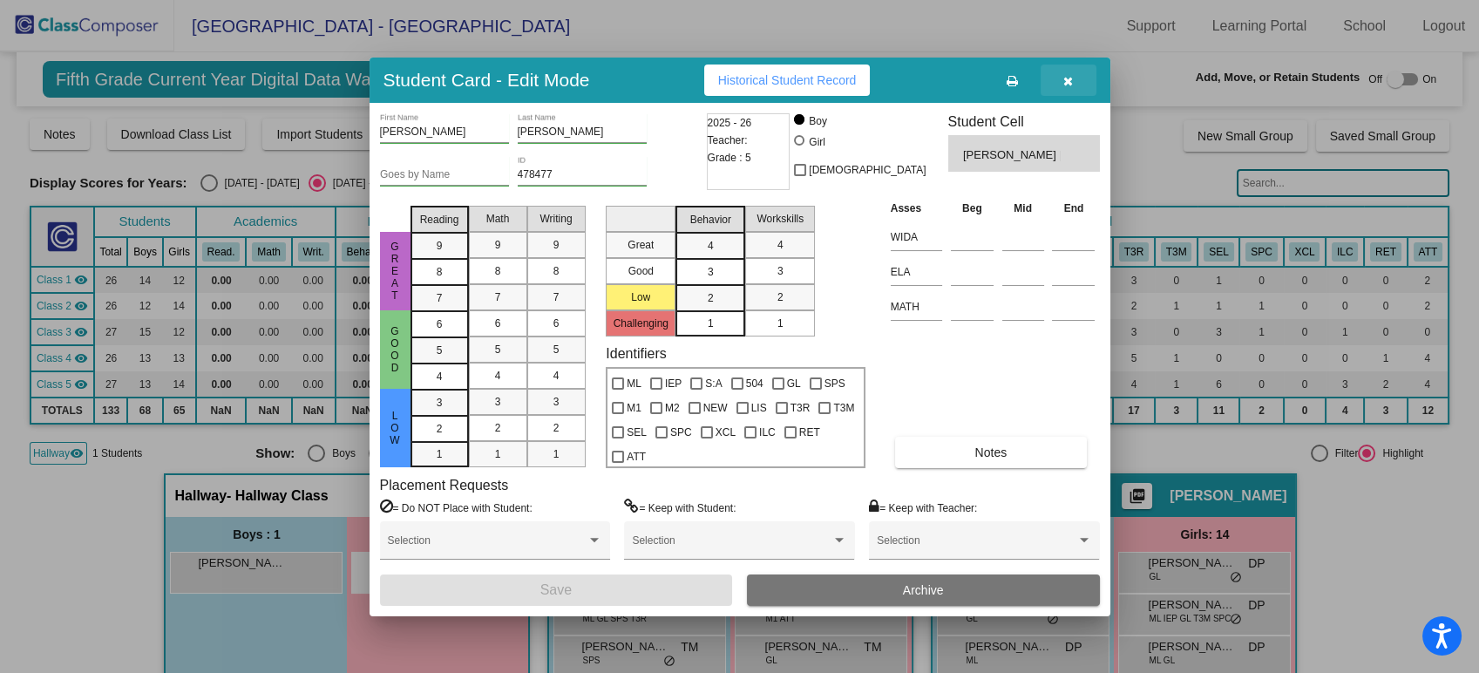
click at [1065, 75] on icon "button" at bounding box center [1068, 81] width 10 height 12
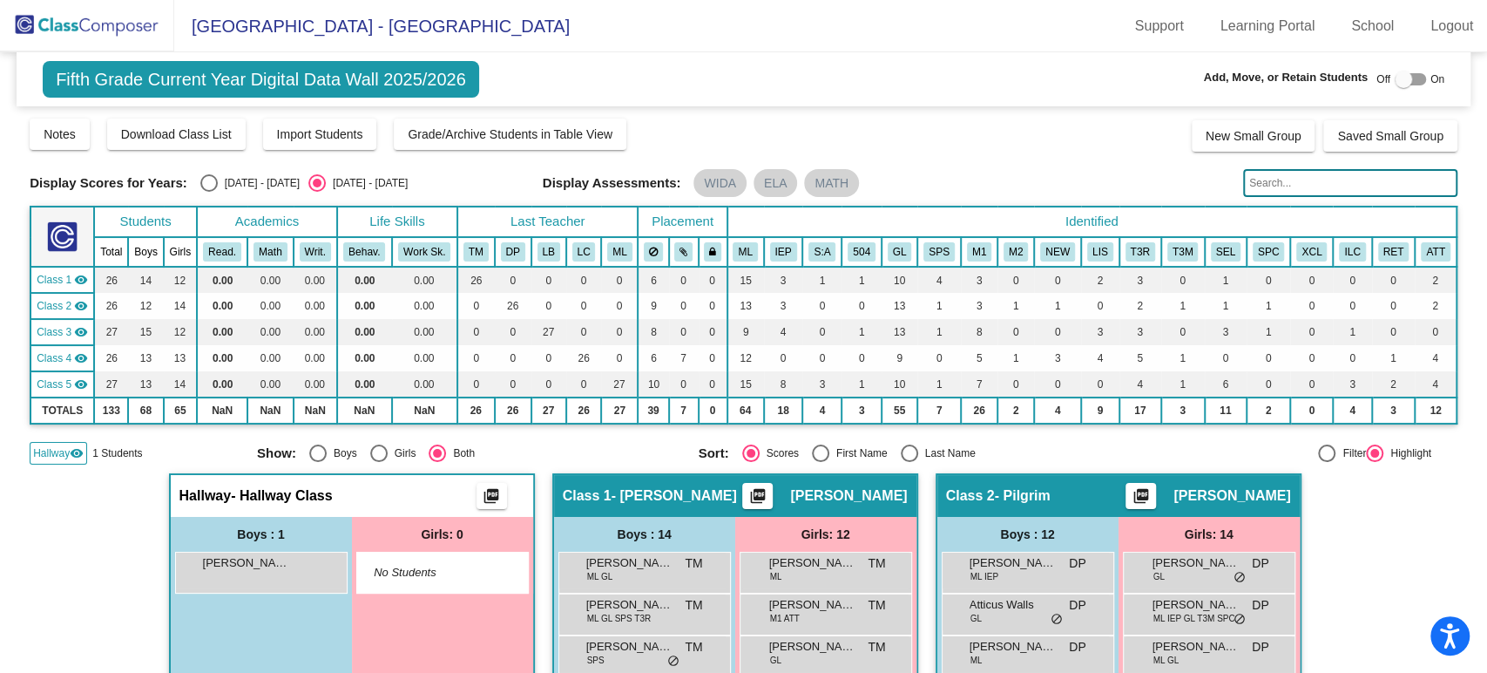
click at [100, 21] on img at bounding box center [87, 25] width 174 height 51
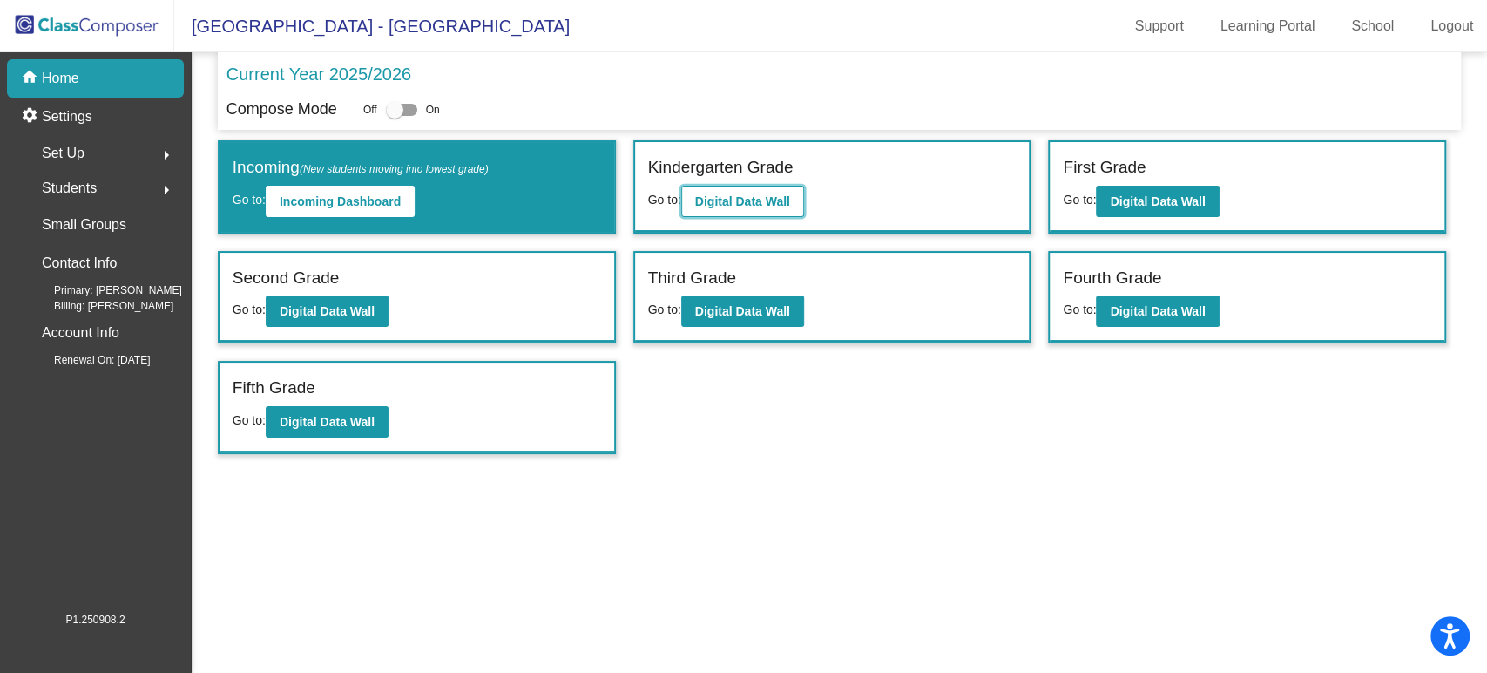
click at [750, 196] on b "Digital Data Wall" at bounding box center [742, 201] width 95 height 14
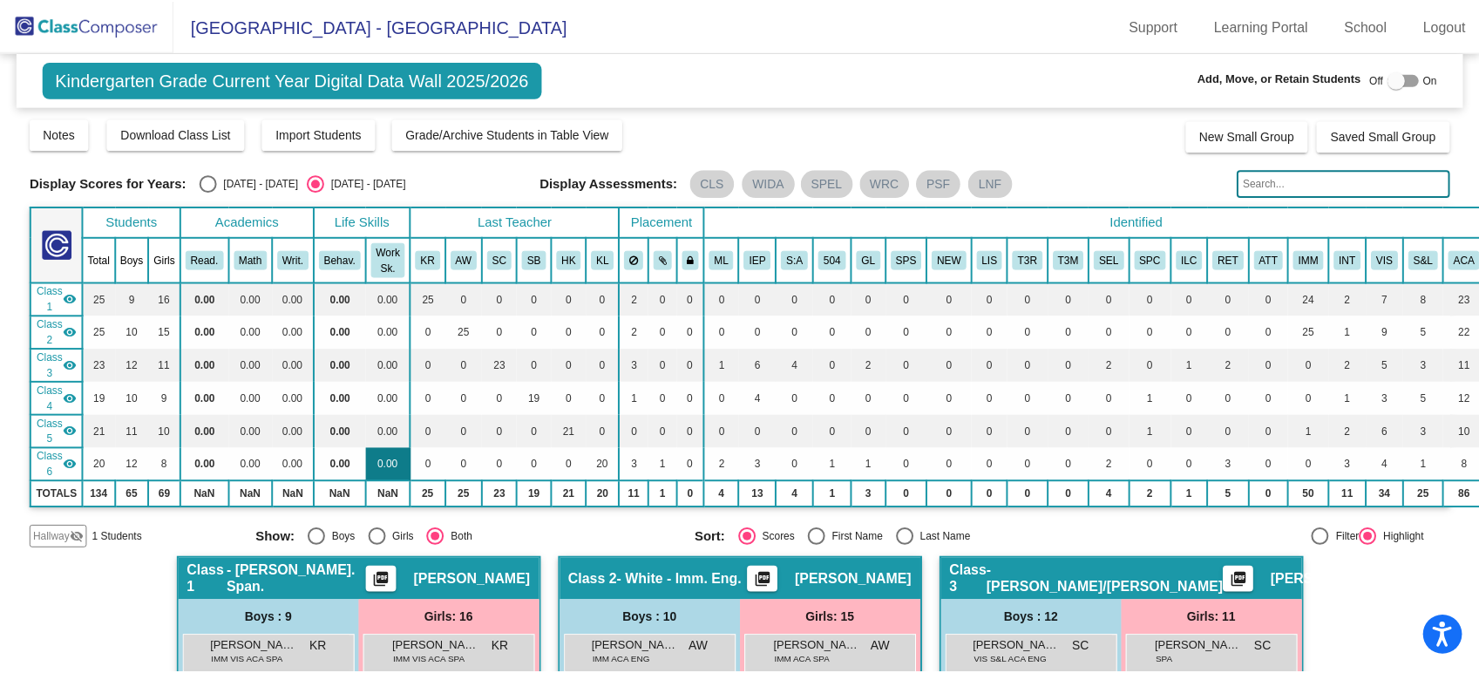
scroll to position [290, 0]
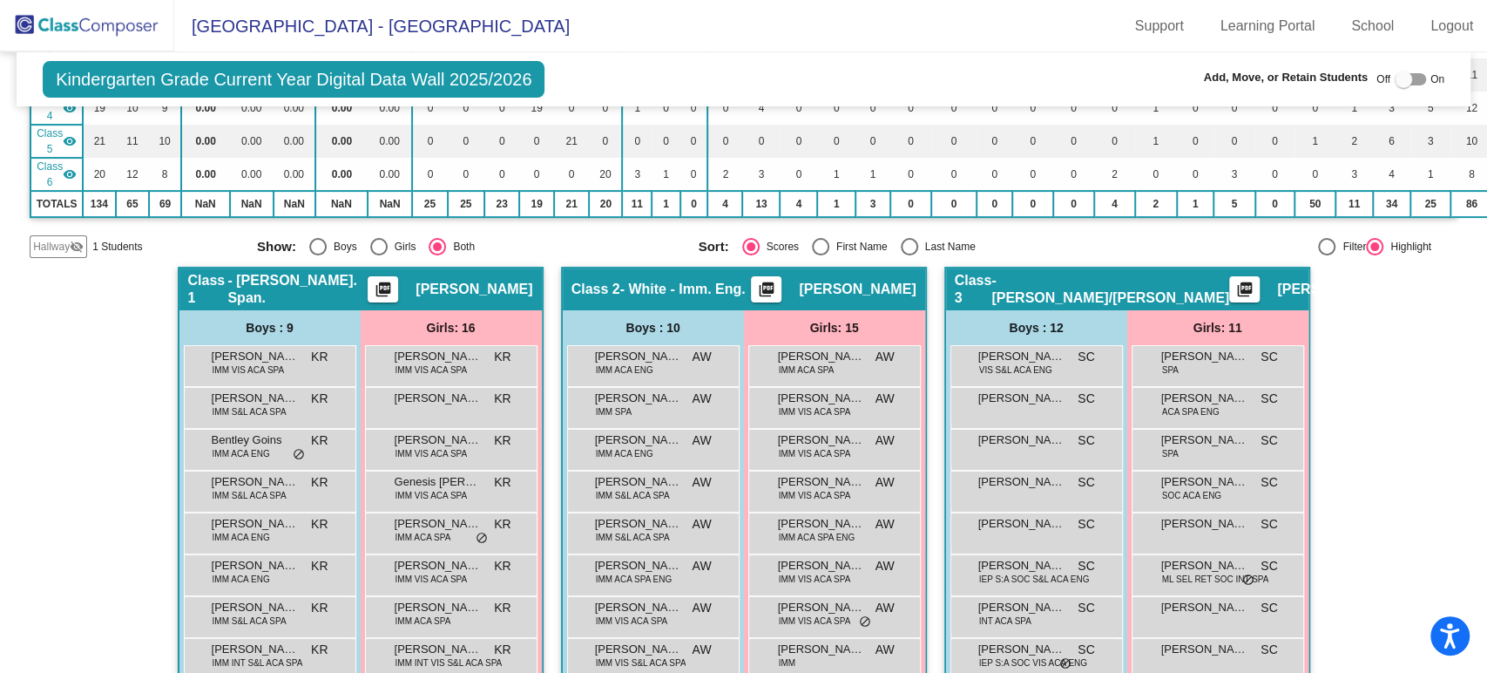
click at [62, 247] on span "Hallway" at bounding box center [51, 247] width 37 height 16
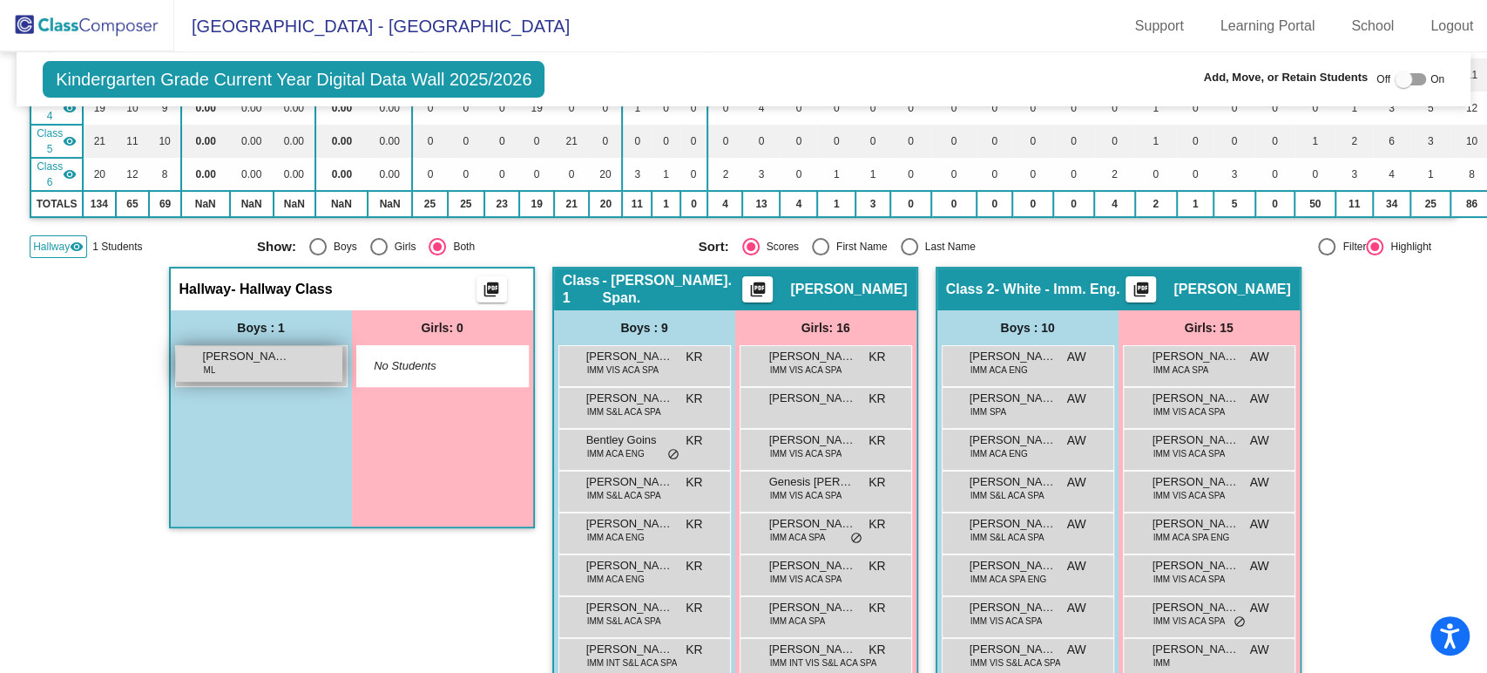
click at [205, 352] on span "[PERSON_NAME] [PERSON_NAME]" at bounding box center [246, 356] width 87 height 17
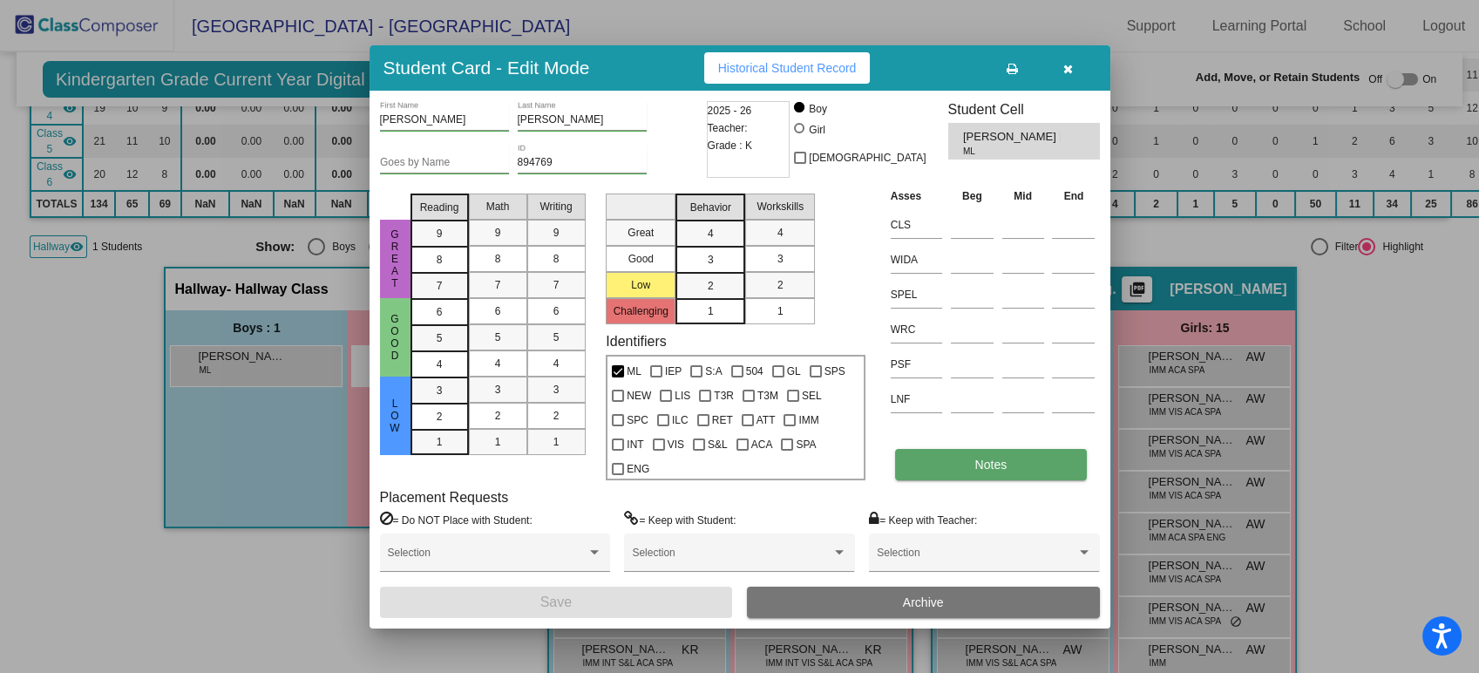
click at [946, 450] on button "Notes" at bounding box center [991, 464] width 192 height 31
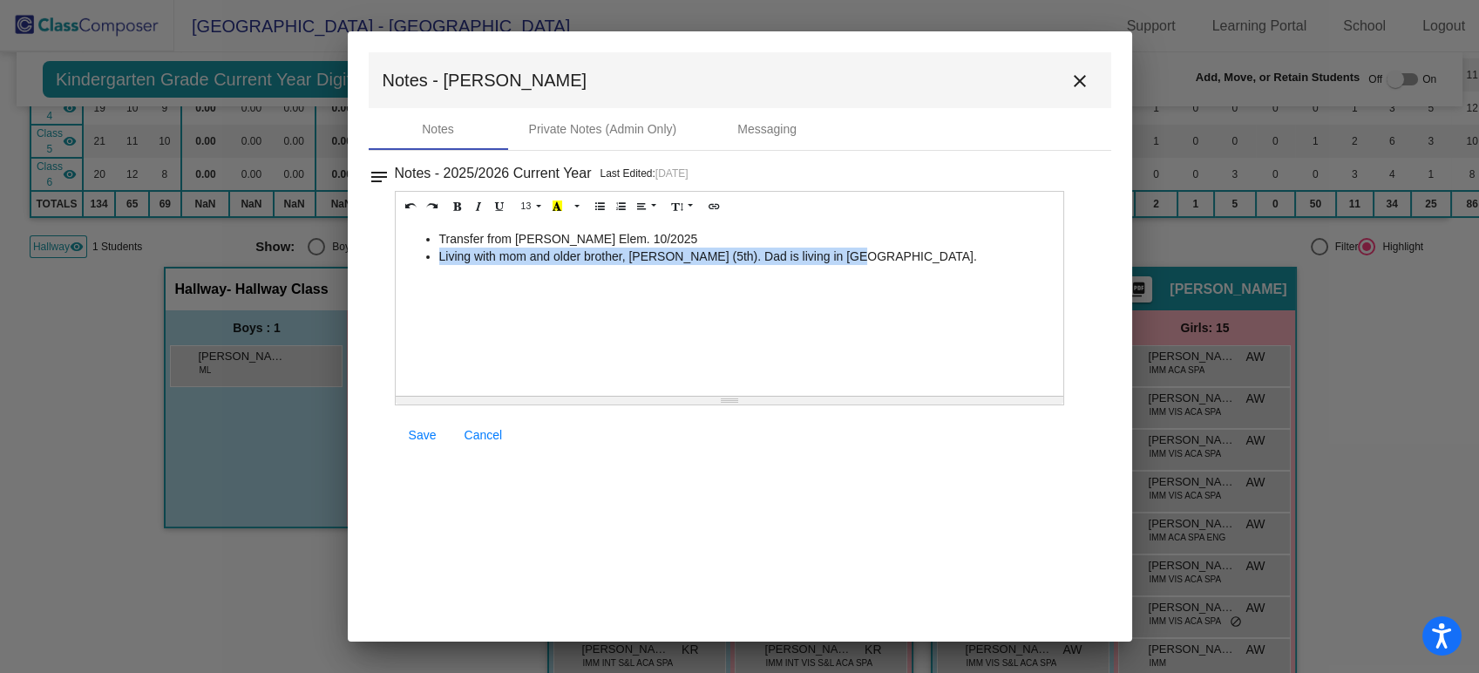
drag, startPoint x: 850, startPoint y: 259, endPoint x: 425, endPoint y: 255, distance: 425.2
click at [439, 255] on li "Living with mom and older brother, [PERSON_NAME] (5th). Dad is living in [GEOGR…" at bounding box center [747, 255] width 616 height 17
copy li "Living with mom and older brother, [PERSON_NAME] (5th). Dad is living in [GEOGR…"
